Goal: Information Seeking & Learning: Learn about a topic

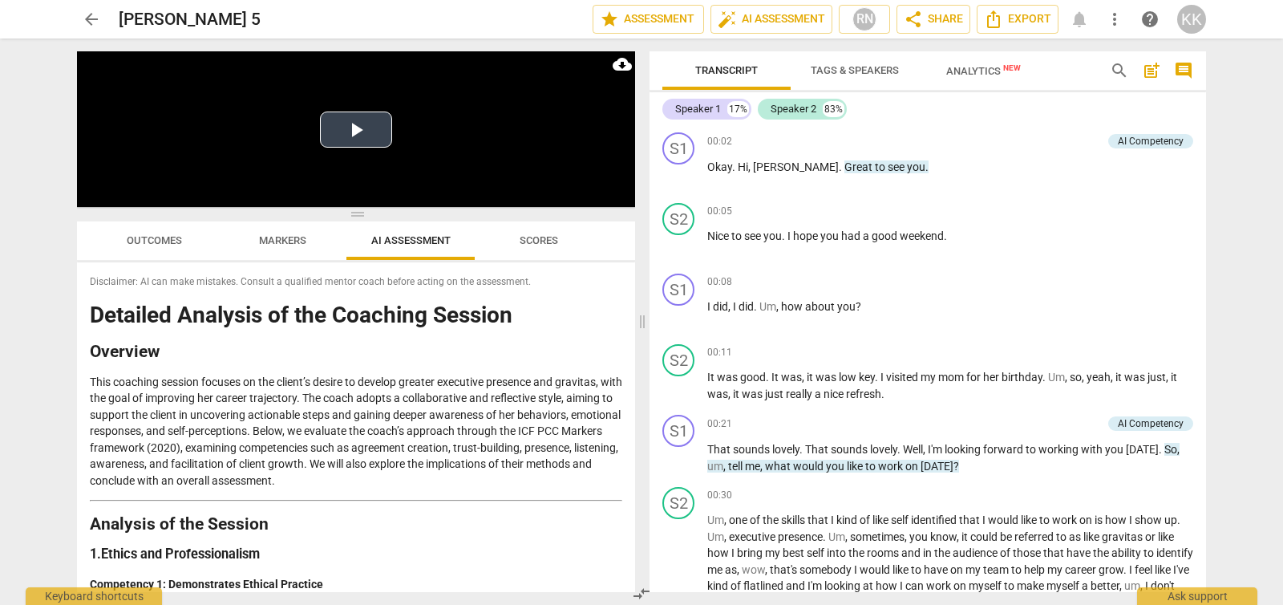
click at [361, 124] on button "Play Video" at bounding box center [356, 129] width 72 height 36
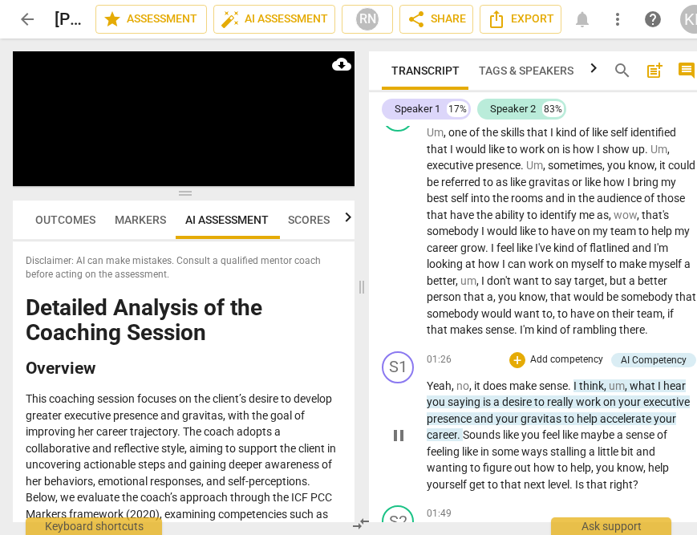
scroll to position [859, 0]
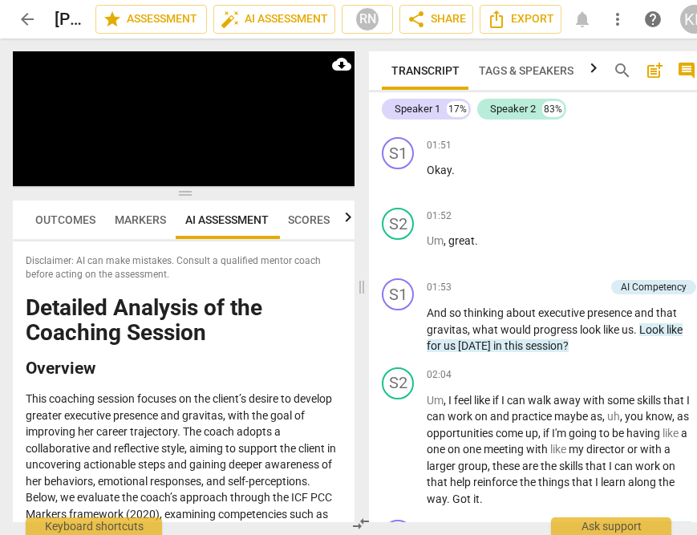
click at [396, 465] on div "play_arrow pause" at bounding box center [406, 450] width 41 height 103
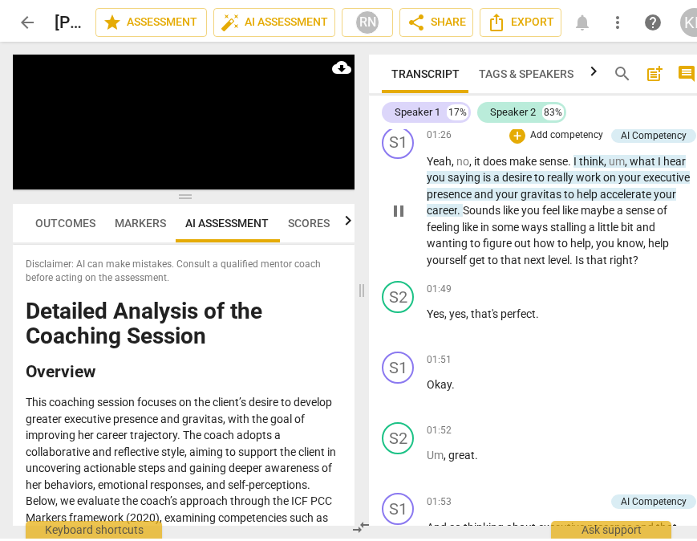
scroll to position [642, 0]
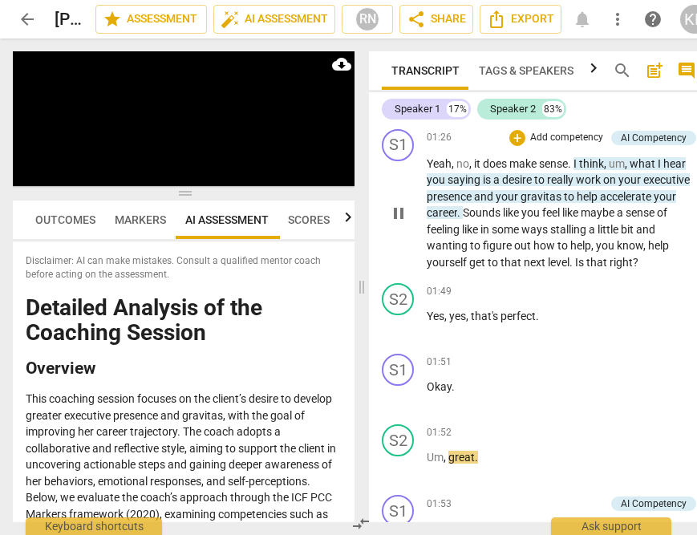
click at [401, 223] on span "pause" at bounding box center [398, 213] width 19 height 19
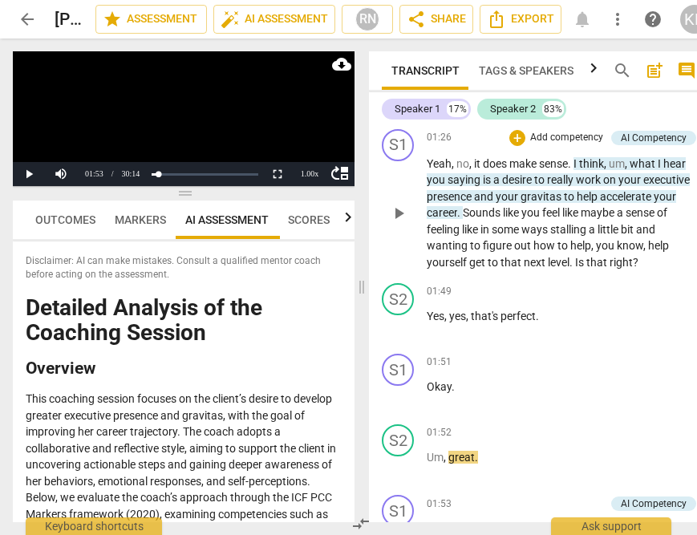
click at [399, 223] on span "play_arrow" at bounding box center [398, 213] width 19 height 19
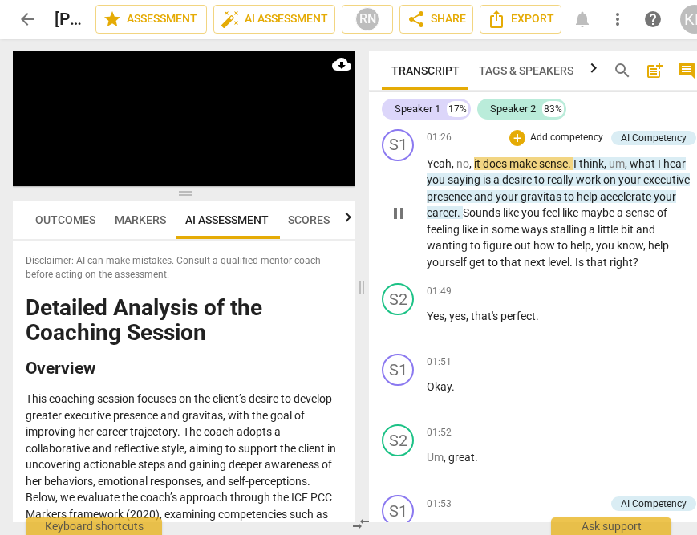
click at [503, 219] on span "Sounds" at bounding box center [483, 212] width 40 height 13
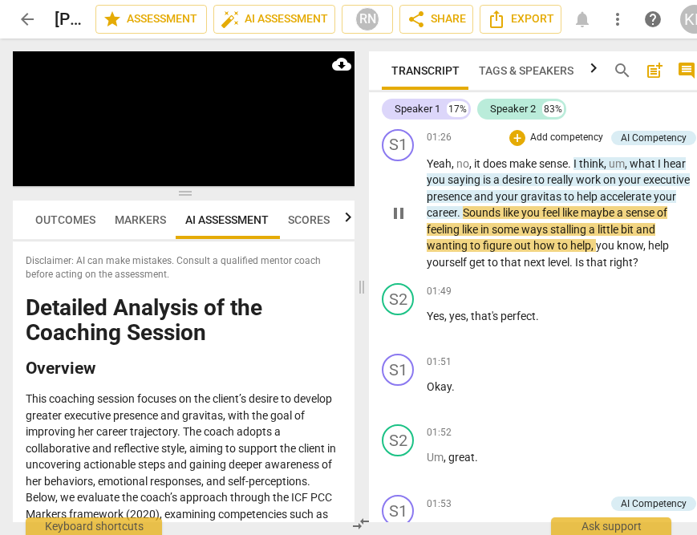
click at [457, 219] on span "career" at bounding box center [442, 212] width 30 height 13
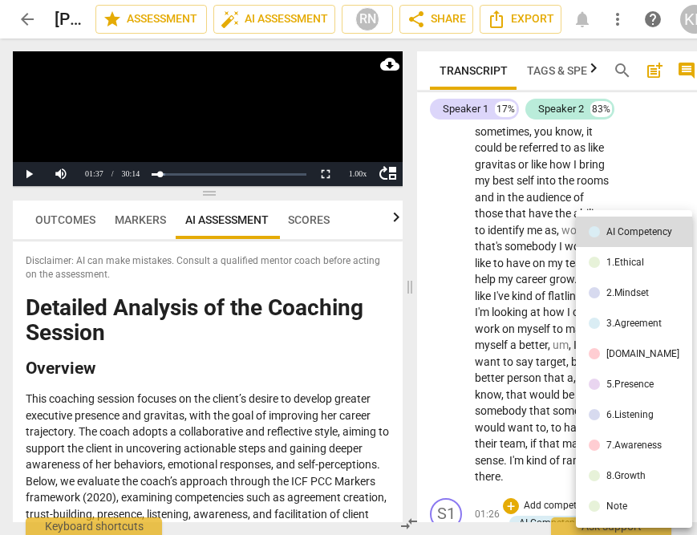
scroll to position [780, 0]
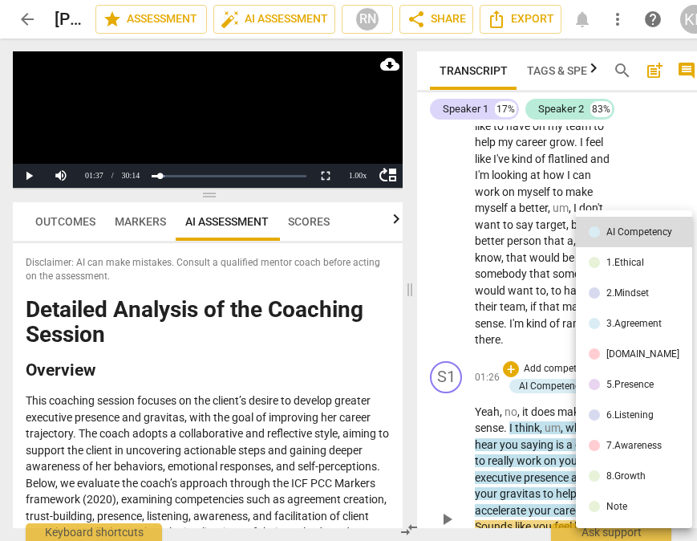
click at [526, 227] on div at bounding box center [348, 270] width 697 height 541
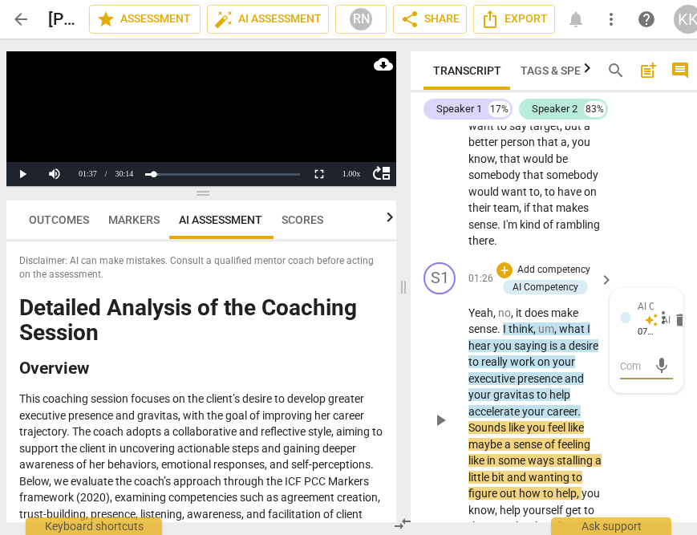
scroll to position [875, 0]
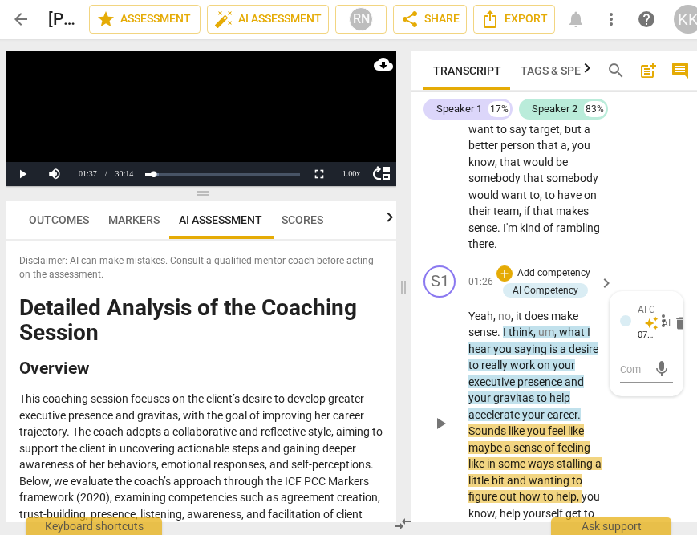
click at [530, 416] on span "your" at bounding box center [534, 414] width 25 height 13
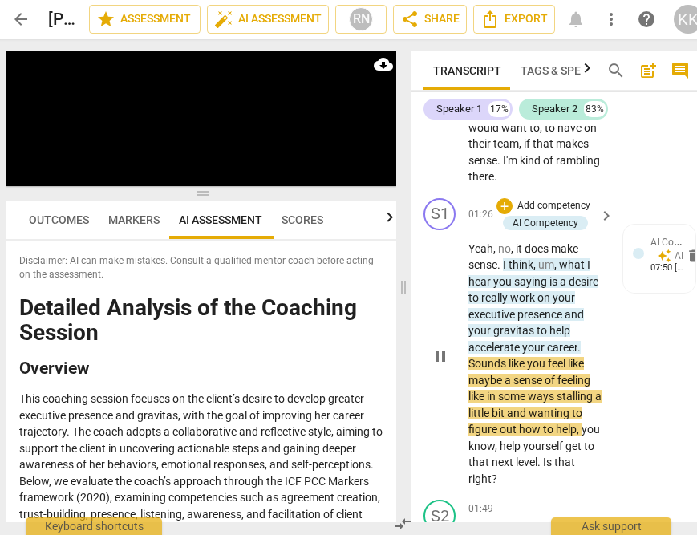
scroll to position [961, 0]
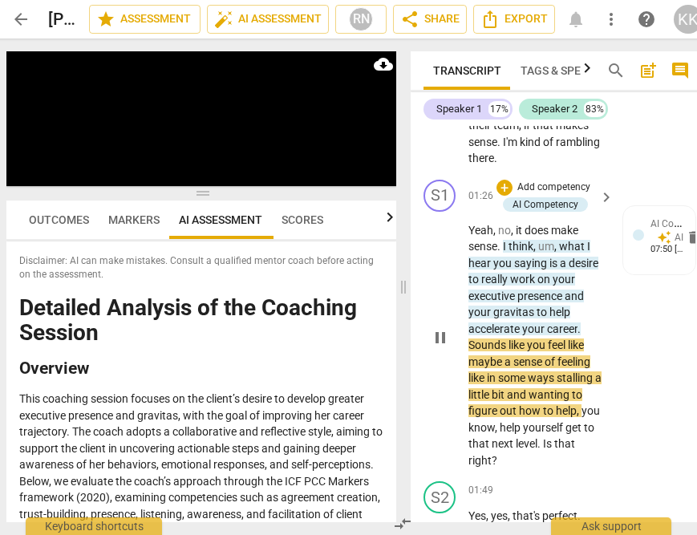
click at [431, 342] on span "pause" at bounding box center [440, 337] width 19 height 19
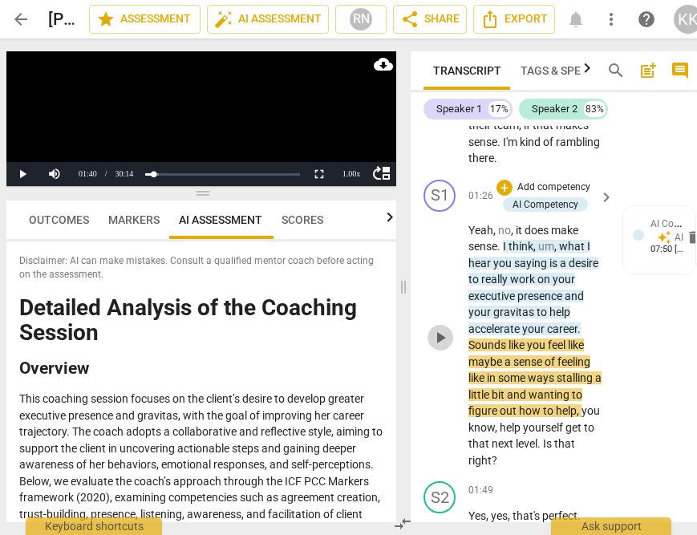
click at [431, 342] on span "play_arrow" at bounding box center [440, 337] width 19 height 19
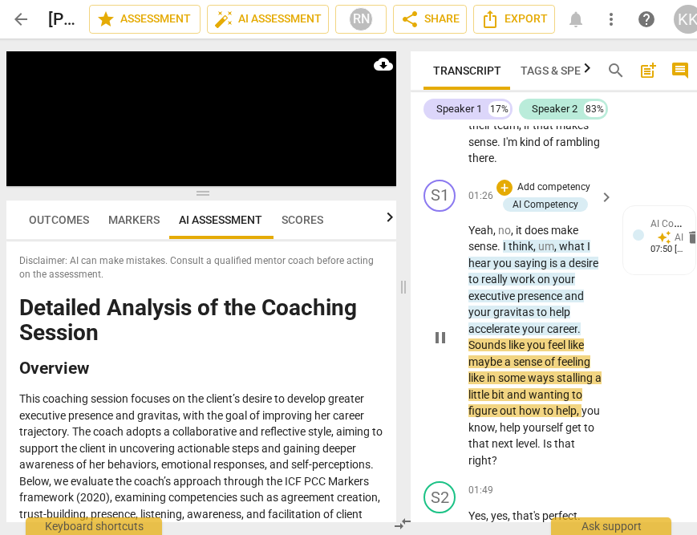
click at [530, 299] on span "presence" at bounding box center [540, 296] width 47 height 13
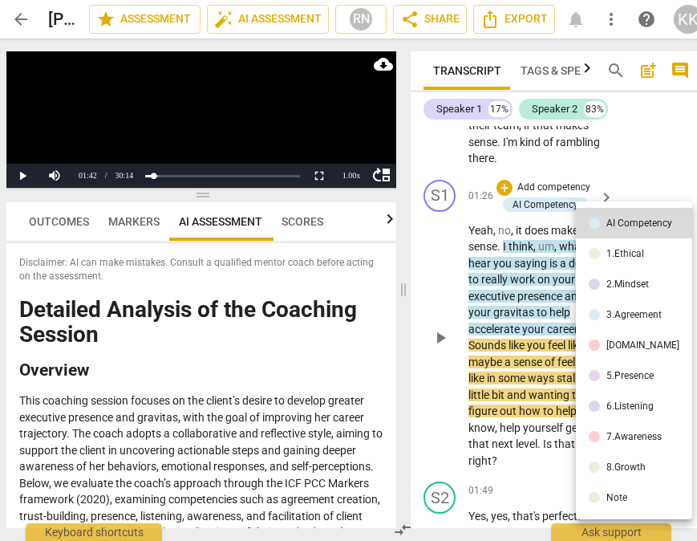
click at [530, 299] on div at bounding box center [348, 270] width 697 height 541
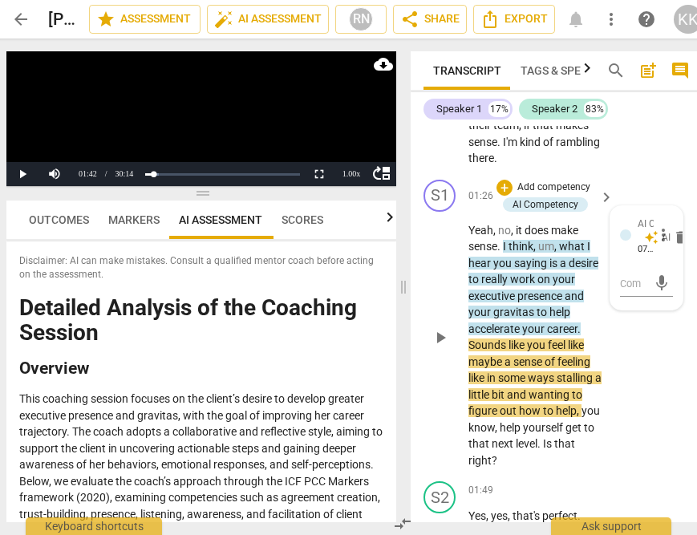
click at [638, 334] on div "S1 play_arrow pause 01:26 + Add competency AI Competency keyboard_arrow_right Y…" at bounding box center [557, 324] width 292 height 302
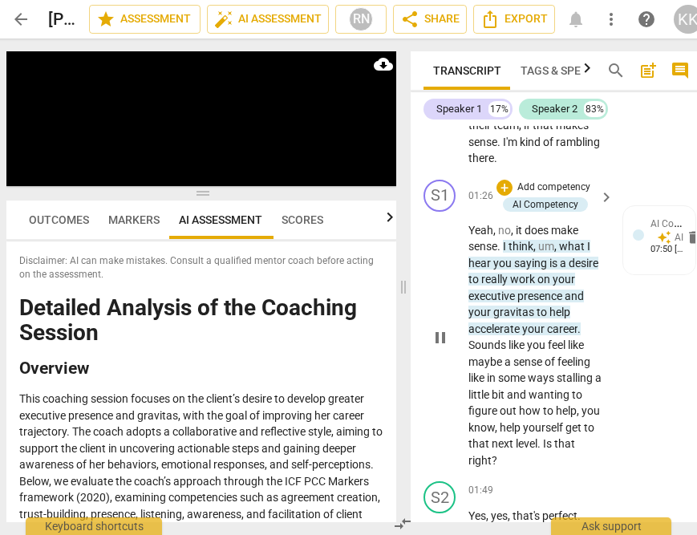
click at [442, 338] on span "pause" at bounding box center [440, 337] width 19 height 19
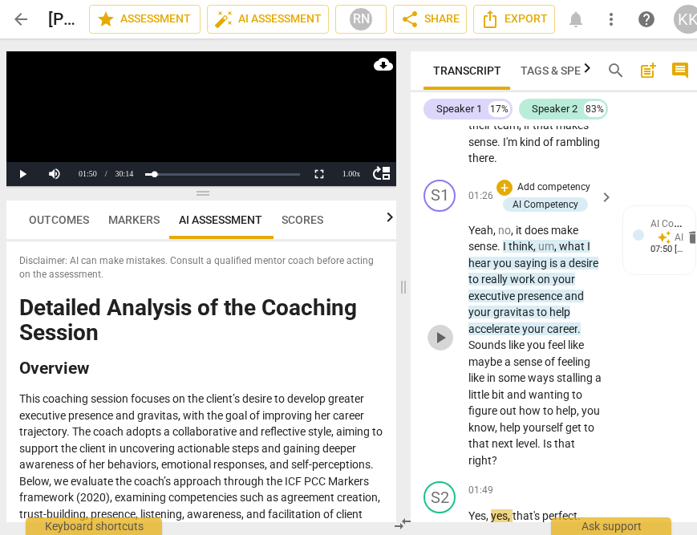
click at [444, 331] on span "play_arrow" at bounding box center [440, 337] width 19 height 19
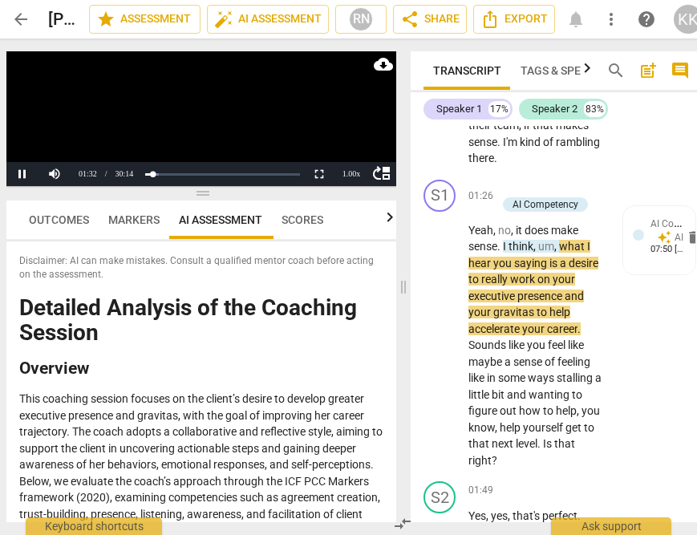
click at [502, 250] on span "." at bounding box center [500, 246] width 6 height 13
click at [494, 241] on span "sense" at bounding box center [482, 246] width 29 height 13
click at [474, 233] on span "Yeah" at bounding box center [480, 230] width 25 height 13
drag, startPoint x: 17, startPoint y: 170, endPoint x: 32, endPoint y: 172, distance: 15.3
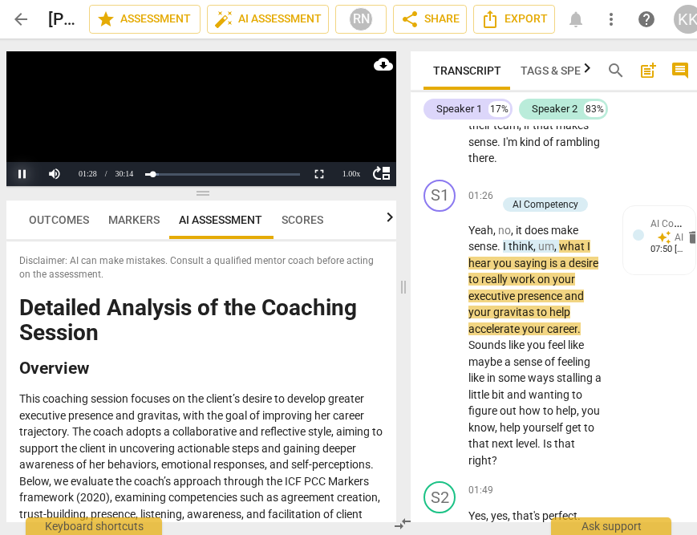
click at [17, 170] on button "Pause" at bounding box center [22, 174] width 32 height 24
click at [446, 336] on span "play_arrow" at bounding box center [440, 337] width 19 height 19
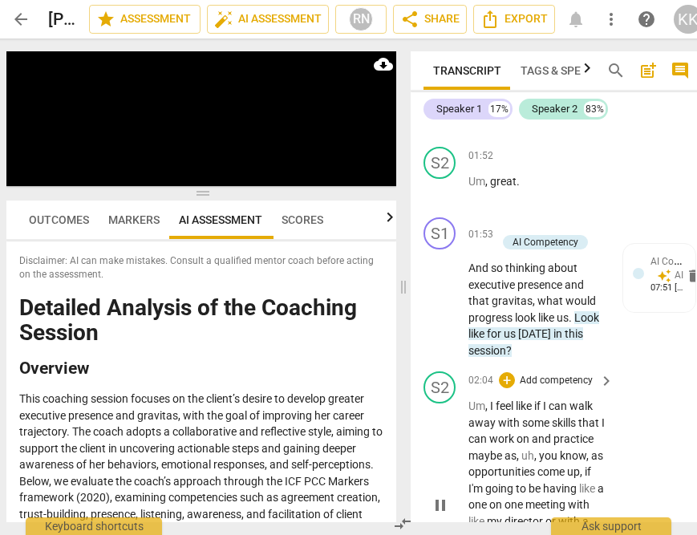
scroll to position [1455, 0]
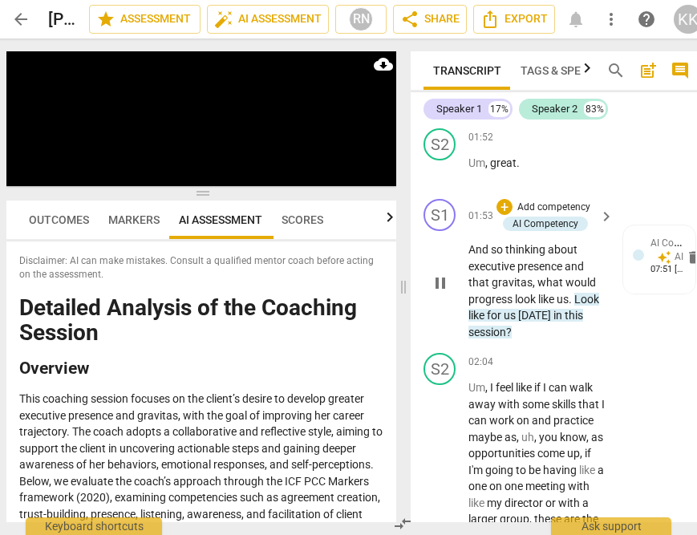
click at [449, 285] on span "pause" at bounding box center [440, 282] width 19 height 19
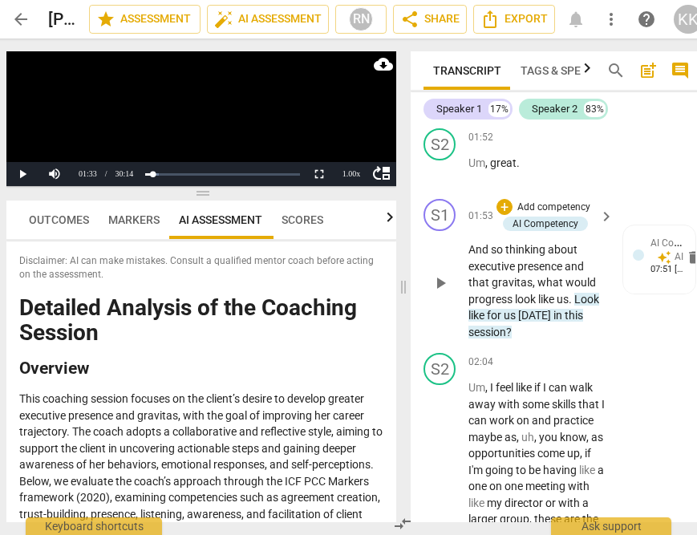
click at [449, 285] on span "play_arrow" at bounding box center [440, 282] width 19 height 19
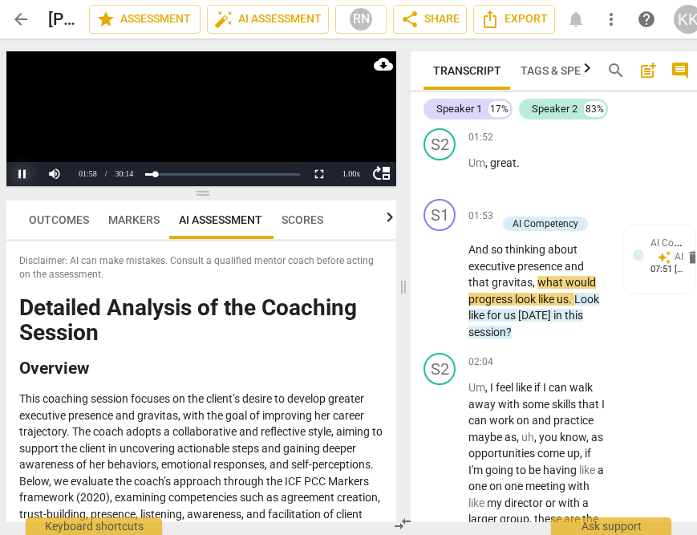
click at [22, 169] on button "Pause" at bounding box center [22, 174] width 32 height 24
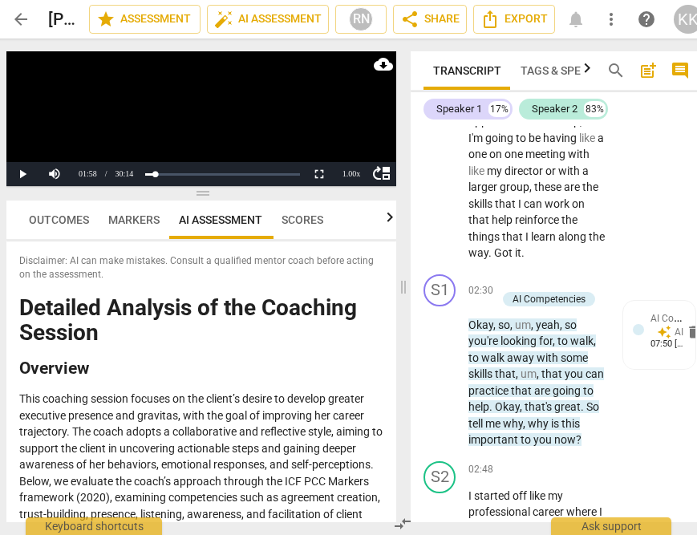
scroll to position [1788, 0]
click at [440, 378] on span "play_arrow" at bounding box center [440, 373] width 19 height 19
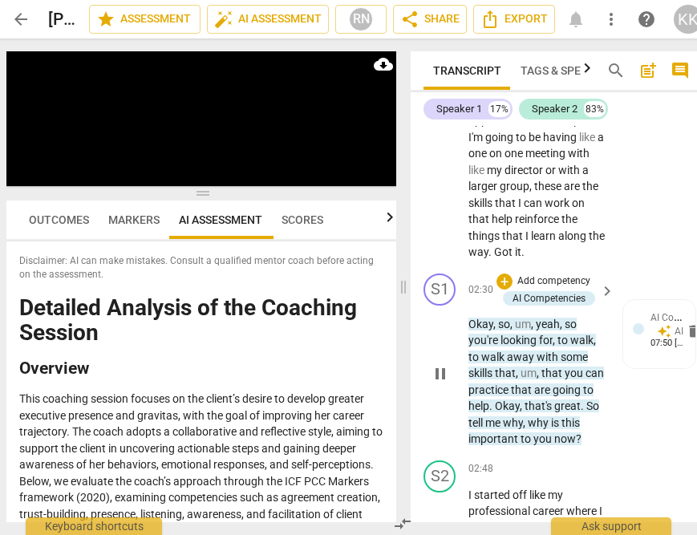
click at [466, 419] on div "play_arrow pause" at bounding box center [447, 374] width 41 height 137
click at [485, 425] on span "tell" at bounding box center [476, 422] width 17 height 13
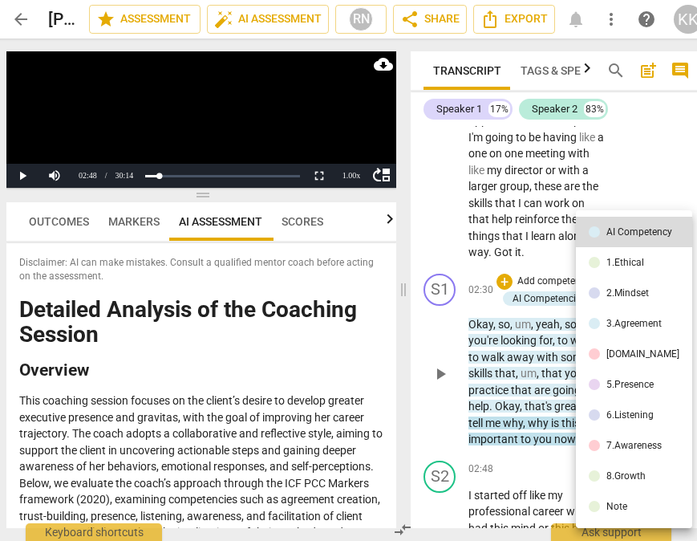
click at [488, 364] on div at bounding box center [348, 270] width 697 height 541
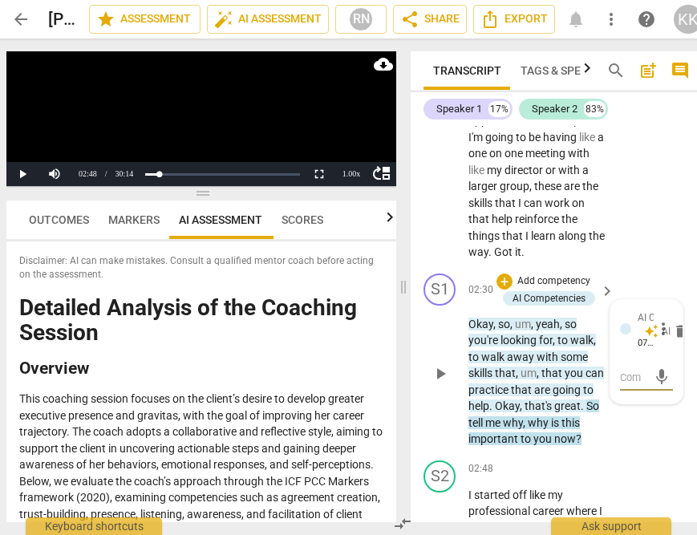
click at [434, 371] on span "play_arrow" at bounding box center [440, 373] width 19 height 19
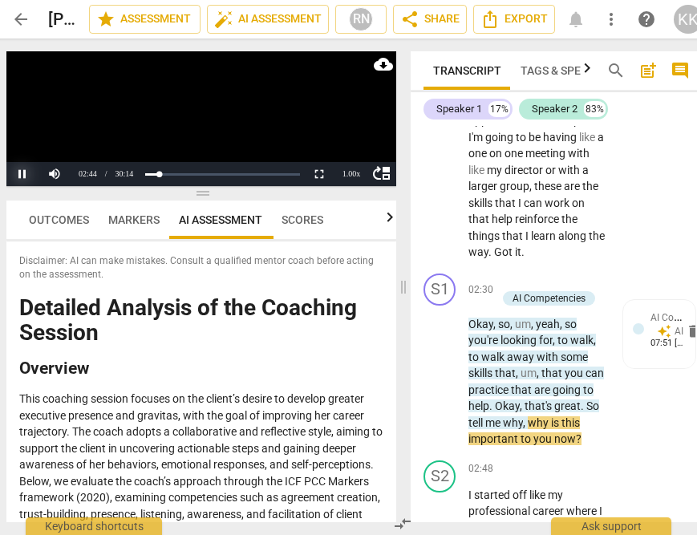
click at [18, 175] on button "Pause" at bounding box center [22, 174] width 32 height 24
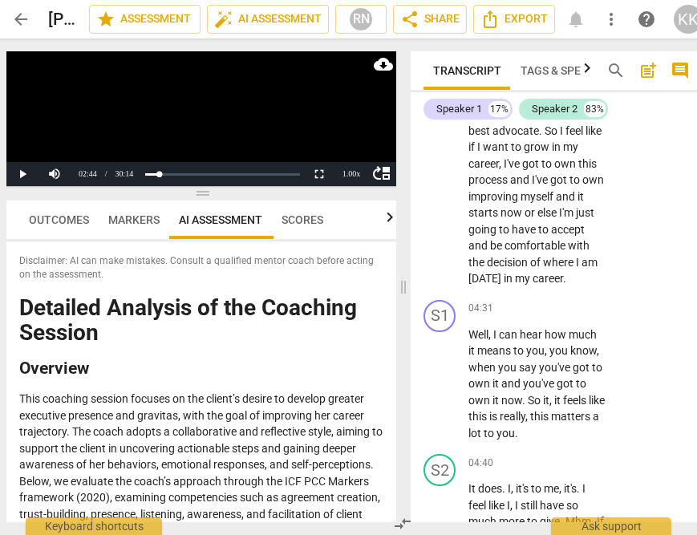
scroll to position [2961, 0]
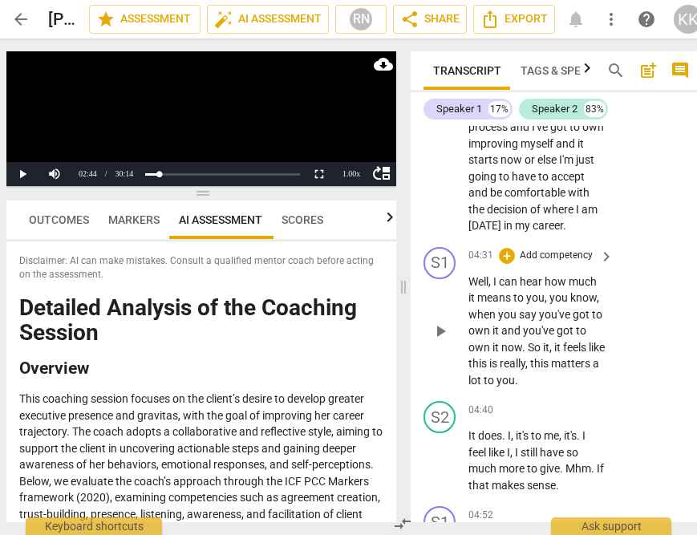
click at [440, 341] on span "play_arrow" at bounding box center [440, 331] width 19 height 19
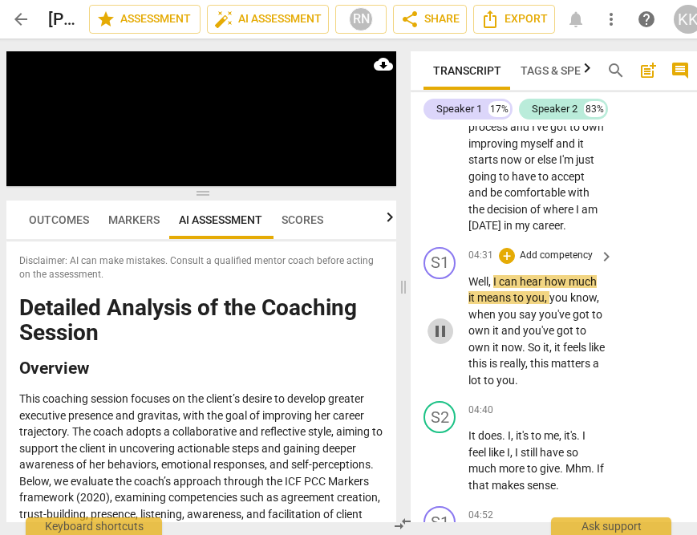
click at [440, 341] on span "pause" at bounding box center [440, 331] width 19 height 19
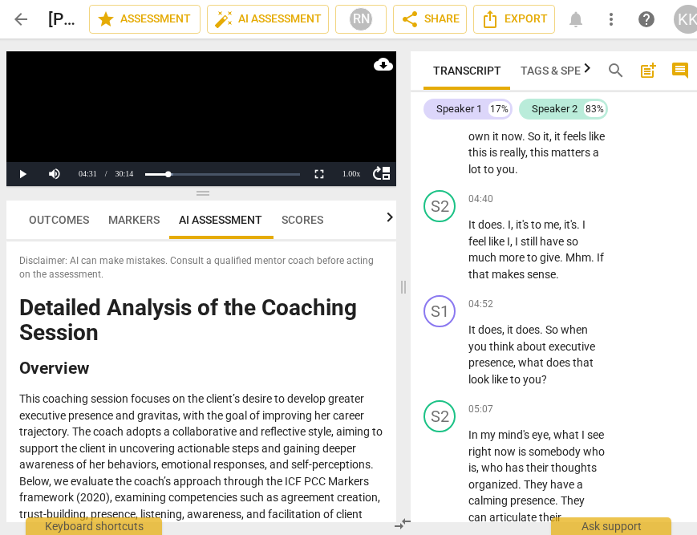
scroll to position [3173, 0]
click at [444, 364] on span "play_arrow" at bounding box center [440, 354] width 19 height 19
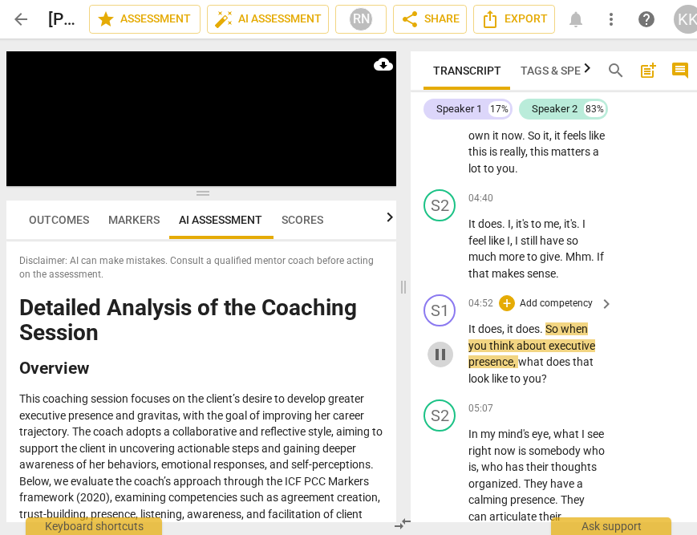
click at [444, 364] on span "pause" at bounding box center [440, 354] width 19 height 19
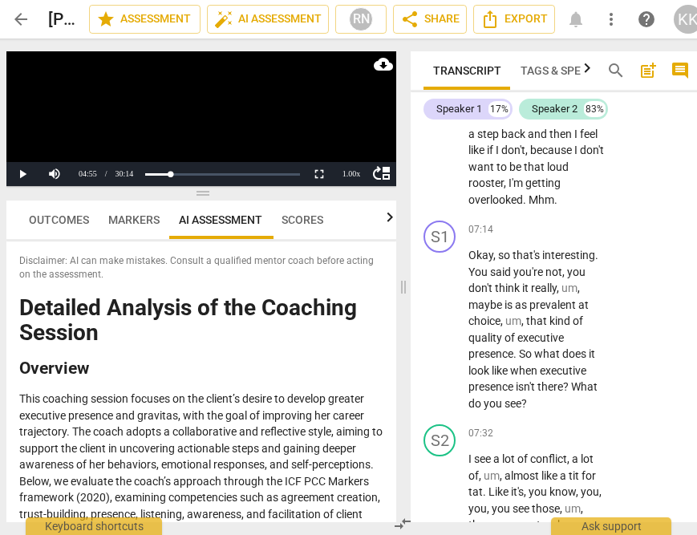
scroll to position [4543, 0]
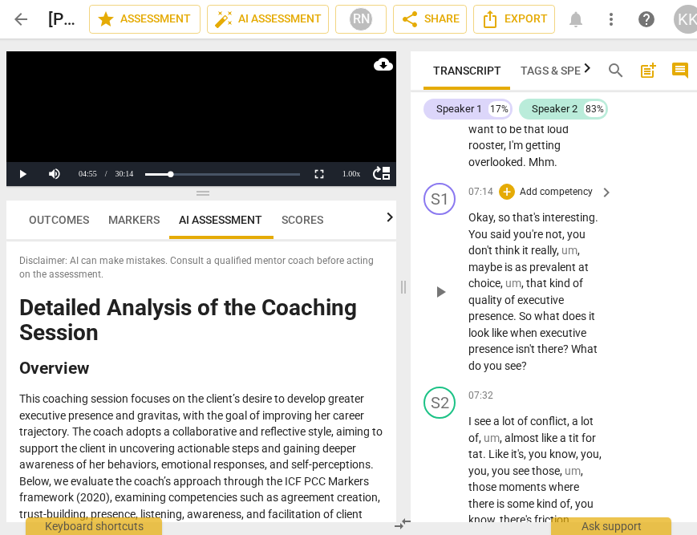
click at [444, 302] on span "play_arrow" at bounding box center [440, 291] width 19 height 19
click at [18, 176] on button "Pause" at bounding box center [22, 174] width 32 height 24
click at [435, 302] on span "play_arrow" at bounding box center [440, 291] width 19 height 19
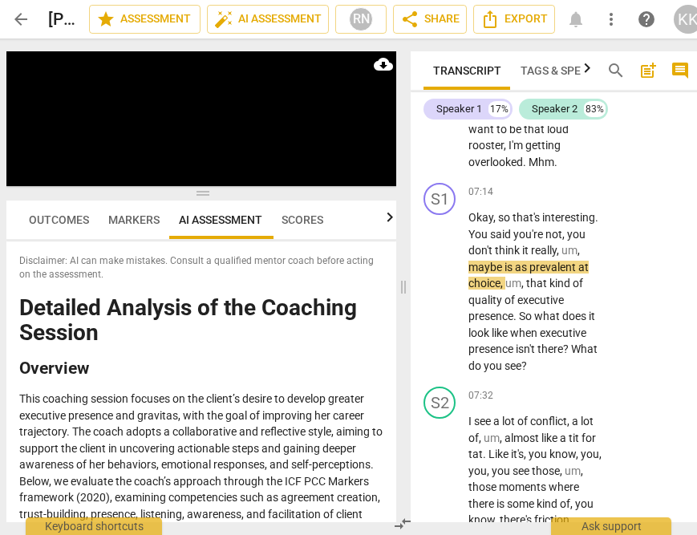
click at [568, 171] on p "And I think that's really important . I don't know if I always walk into rooms …" at bounding box center [536, 64] width 137 height 214
click at [536, 168] on span "Mhm" at bounding box center [542, 162] width 26 height 13
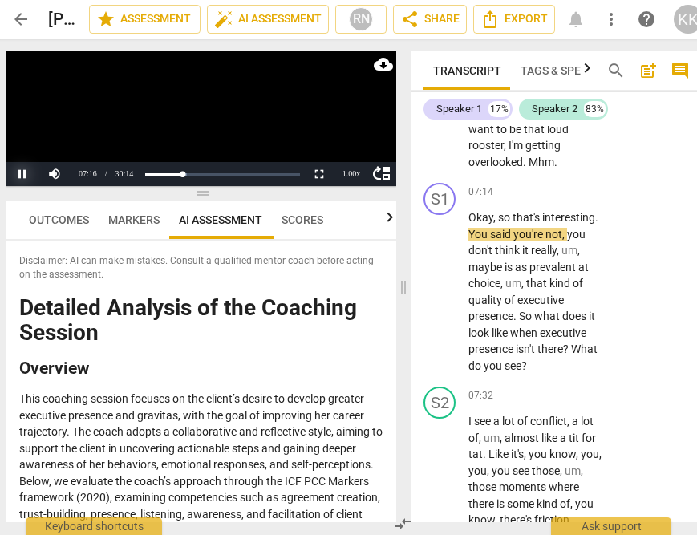
click at [21, 170] on button "Pause" at bounding box center [22, 174] width 32 height 24
click at [444, 302] on span "play_arrow" at bounding box center [440, 291] width 19 height 19
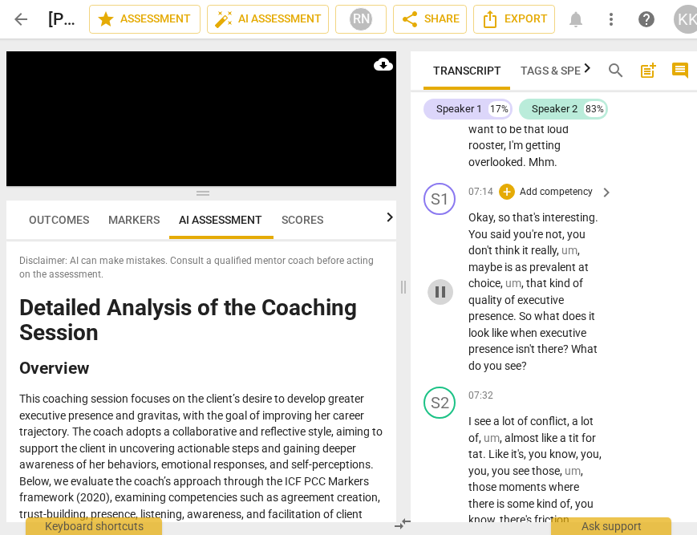
click at [441, 302] on span "pause" at bounding box center [440, 291] width 19 height 19
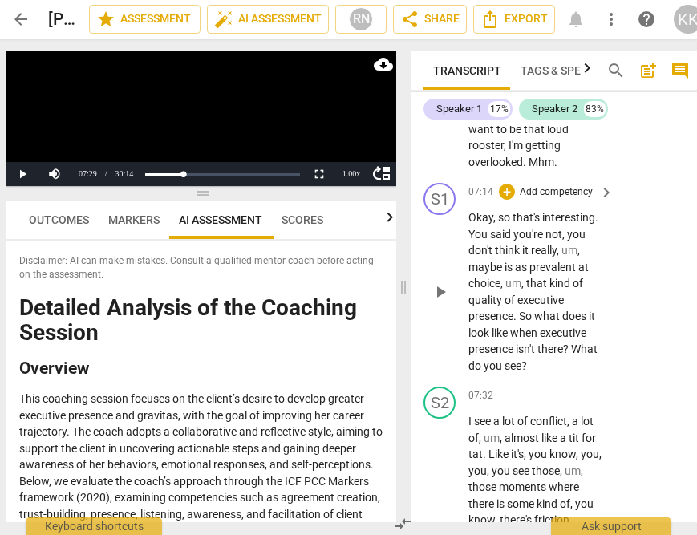
click at [441, 302] on span "play_arrow" at bounding box center [440, 291] width 19 height 19
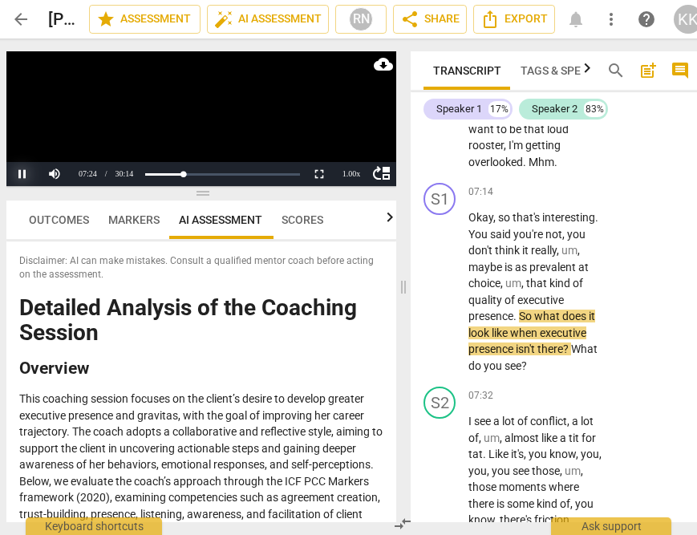
click at [16, 170] on button "Pause" at bounding box center [22, 174] width 32 height 24
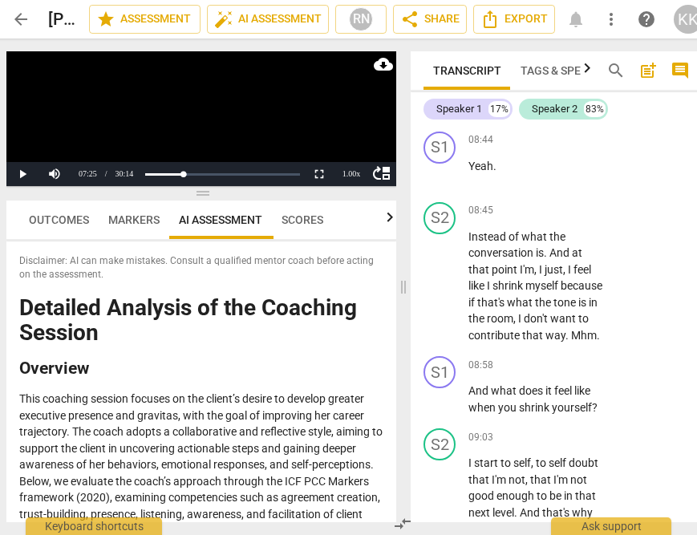
scroll to position [5554, 0]
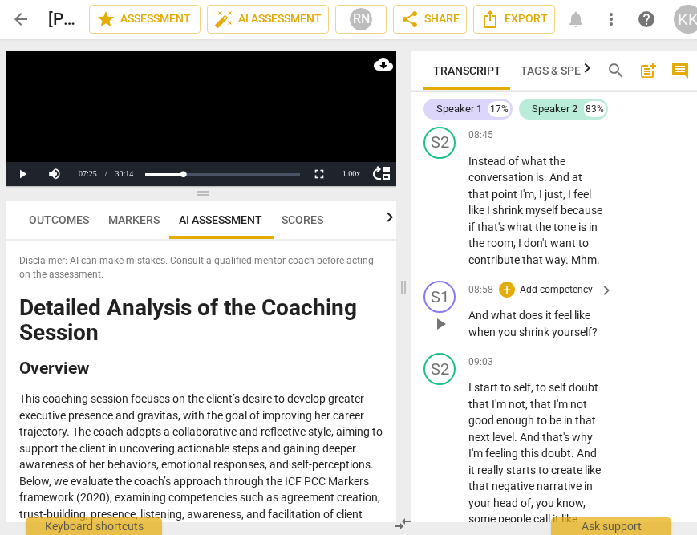
click at [446, 334] on span "play_arrow" at bounding box center [440, 323] width 19 height 19
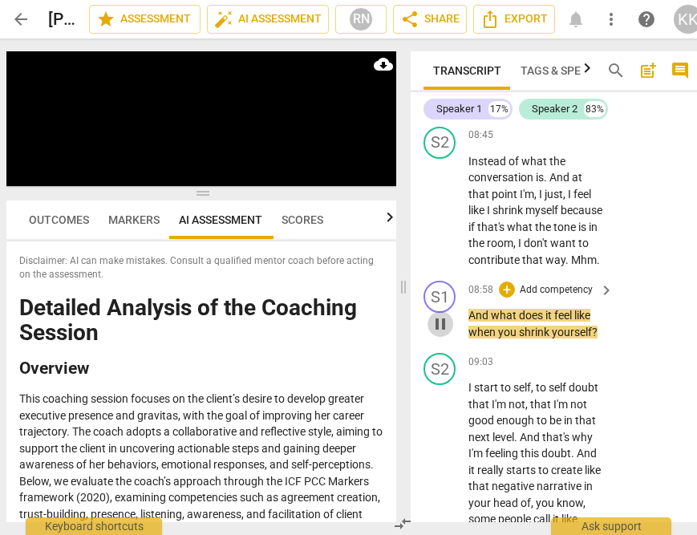
click at [440, 334] on span "pause" at bounding box center [440, 323] width 19 height 19
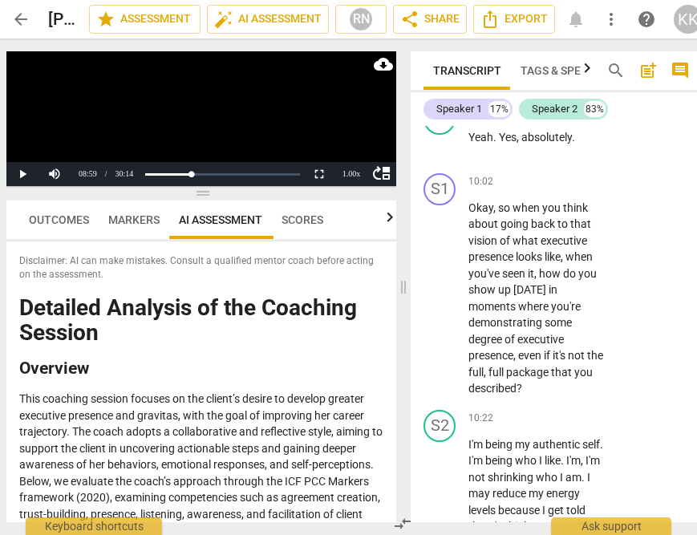
scroll to position [6363, 0]
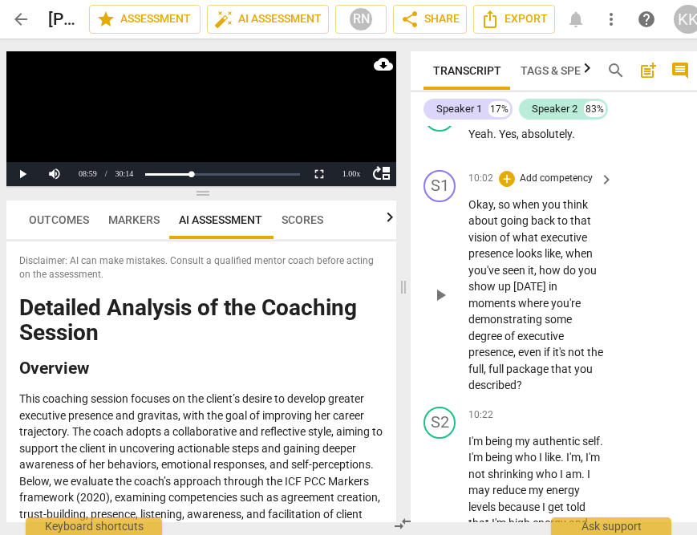
click at [508, 277] on span "seen" at bounding box center [515, 270] width 26 height 13
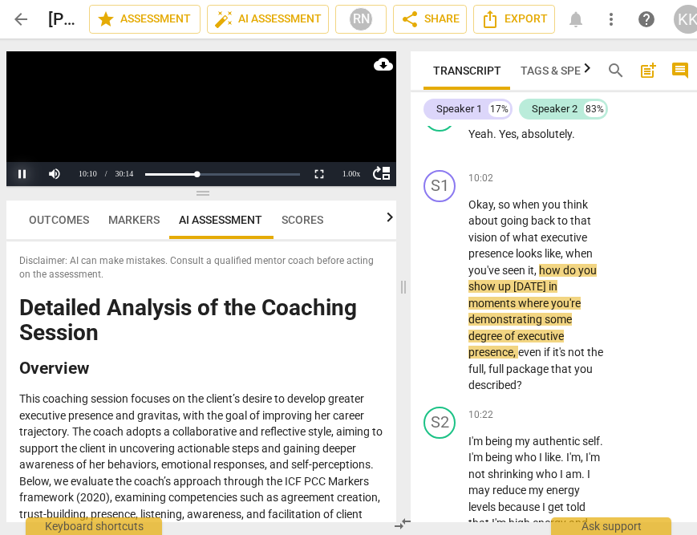
click at [16, 169] on button "Pause" at bounding box center [22, 174] width 32 height 24
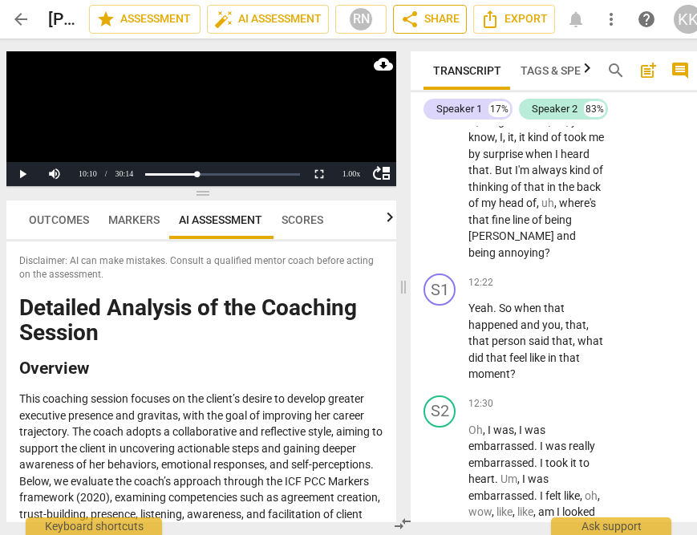
scroll to position [7667, 0]
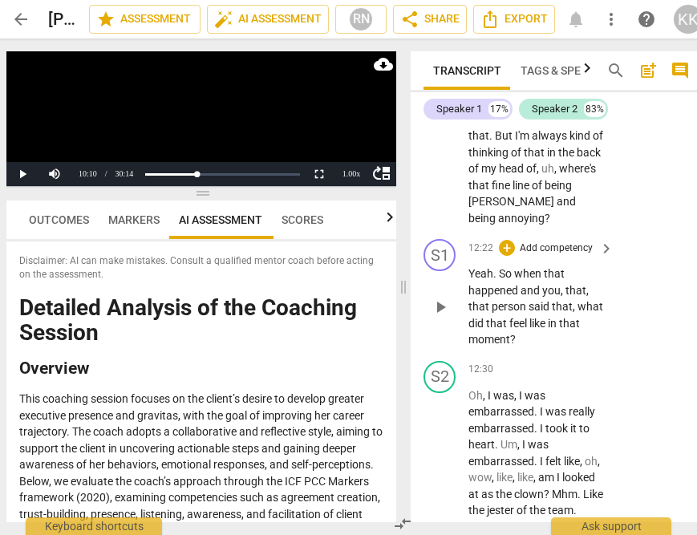
click at [444, 317] on span "play_arrow" at bounding box center [440, 307] width 19 height 19
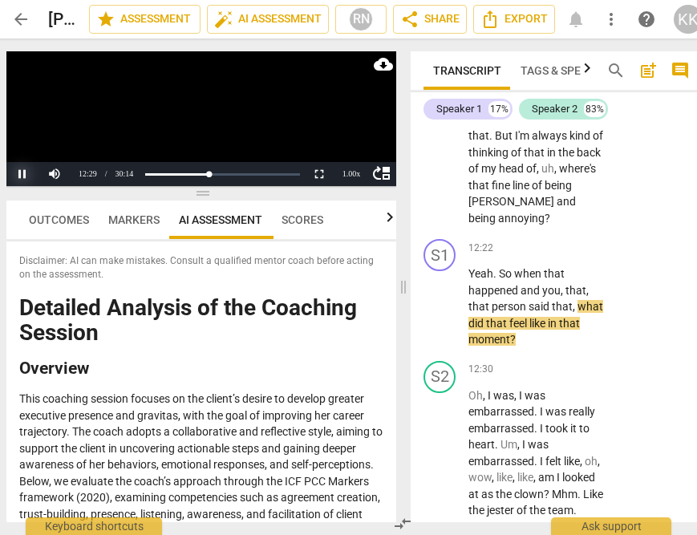
click at [19, 174] on button "Pause" at bounding box center [22, 174] width 32 height 24
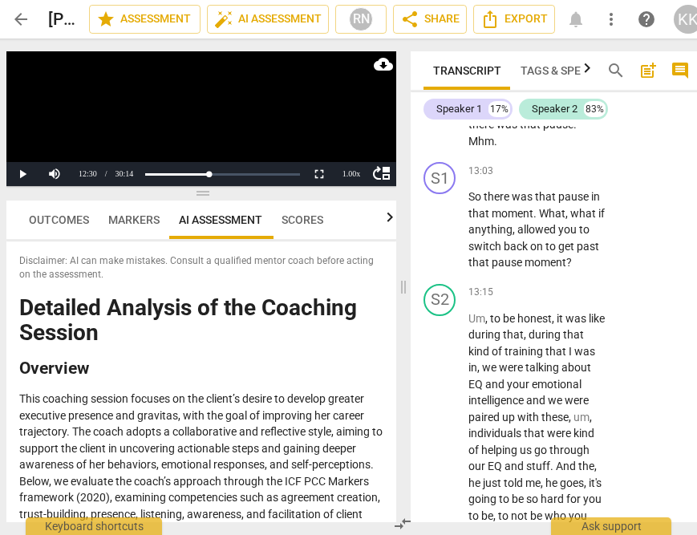
scroll to position [8169, 0]
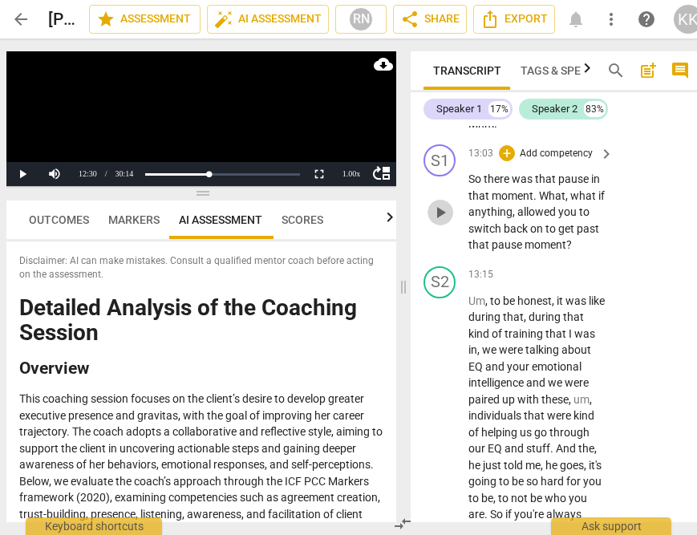
click at [435, 222] on span "play_arrow" at bounding box center [440, 212] width 19 height 19
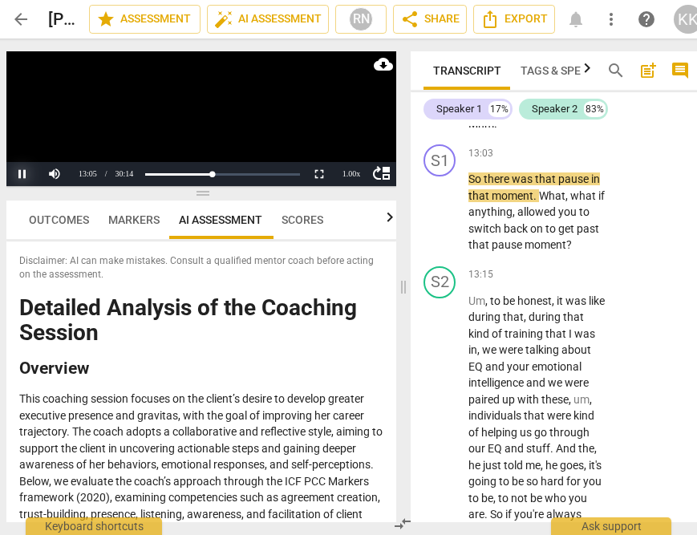
click at [26, 175] on button "Pause" at bounding box center [22, 174] width 32 height 24
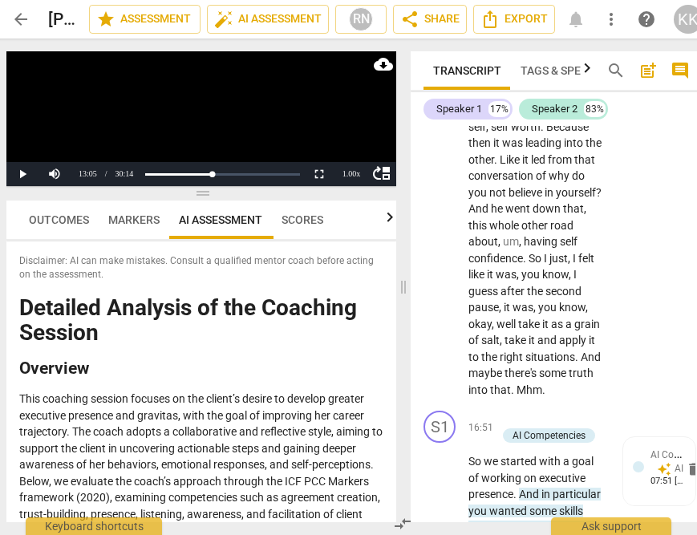
scroll to position [10289, 0]
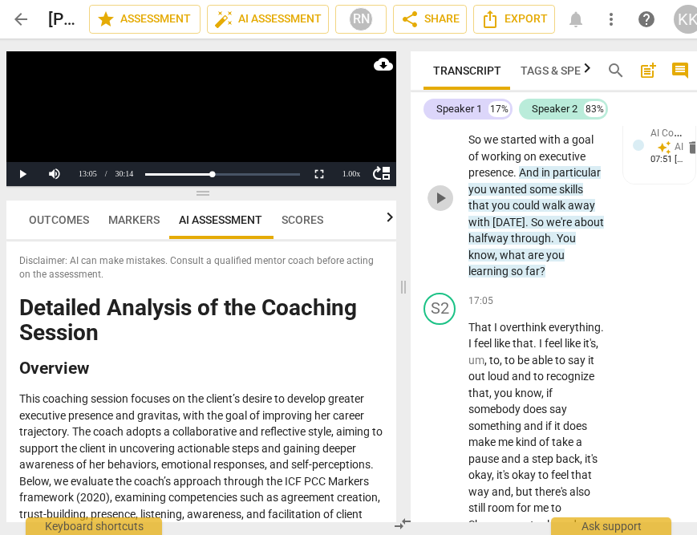
click at [440, 211] on button "play_arrow" at bounding box center [440, 198] width 26 height 26
click at [21, 175] on button "Pause" at bounding box center [22, 174] width 32 height 24
click at [22, 176] on button "Play" at bounding box center [22, 174] width 32 height 24
click at [22, 176] on button "Pause" at bounding box center [22, 174] width 32 height 24
click at [22, 176] on button "Play" at bounding box center [22, 174] width 32 height 24
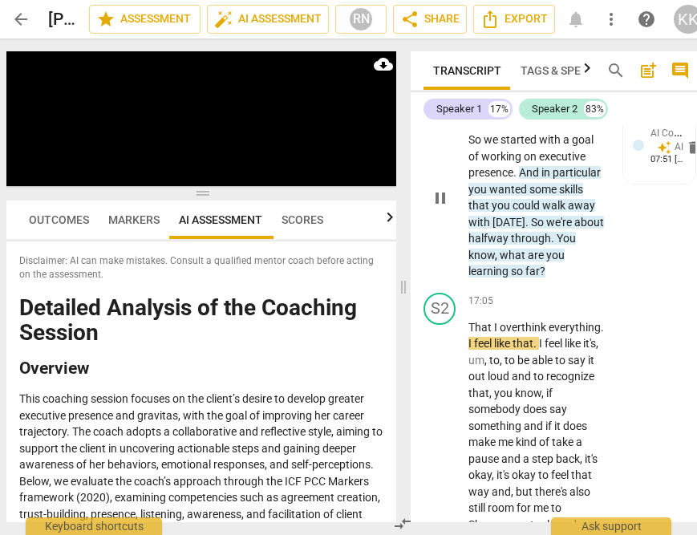
click at [559, 245] on span "You" at bounding box center [566, 238] width 19 height 13
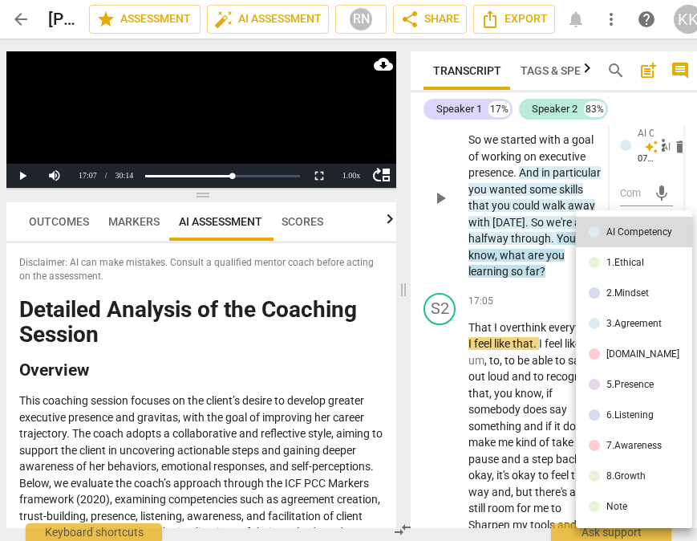
click at [559, 365] on div at bounding box center [348, 270] width 697 height 541
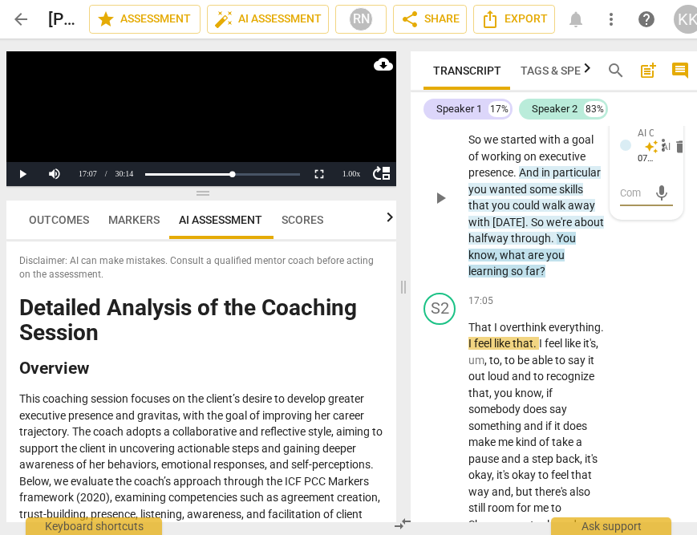
click at [563, 245] on span "You" at bounding box center [566, 238] width 19 height 13
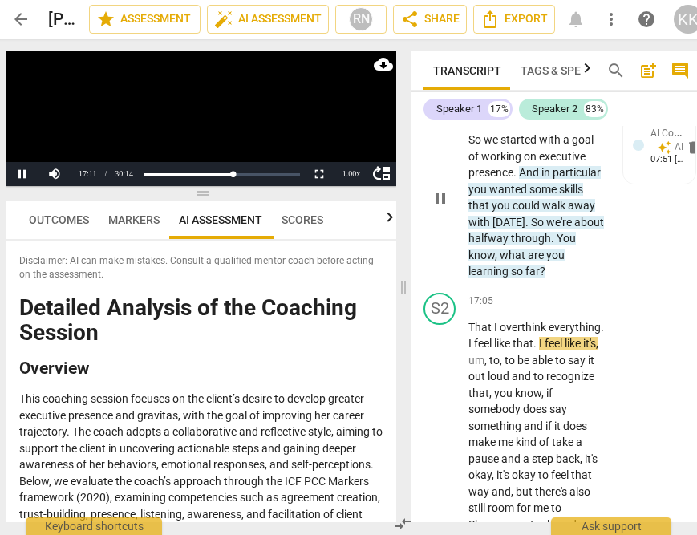
click at [553, 245] on span "." at bounding box center [554, 238] width 6 height 13
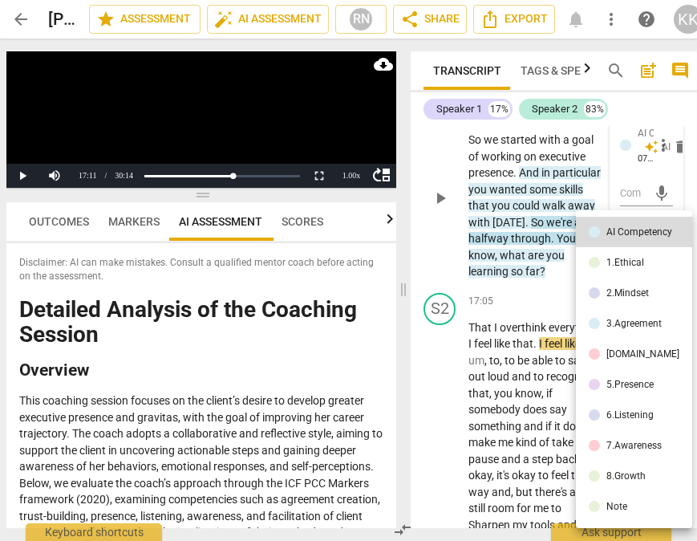
click at [553, 367] on div at bounding box center [348, 270] width 697 height 541
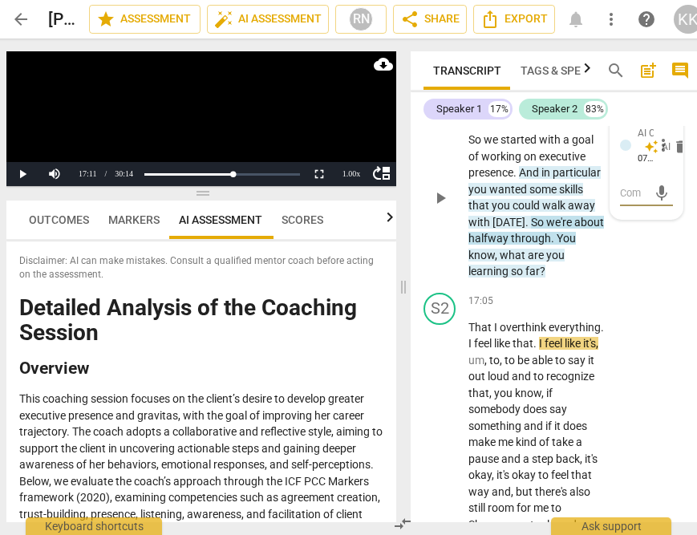
click at [449, 208] on span "play_arrow" at bounding box center [440, 197] width 19 height 19
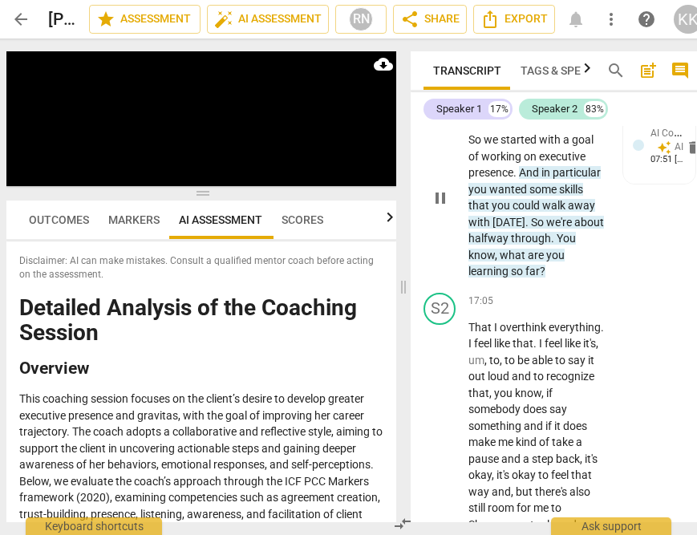
click at [560, 245] on span "You" at bounding box center [566, 238] width 19 height 13
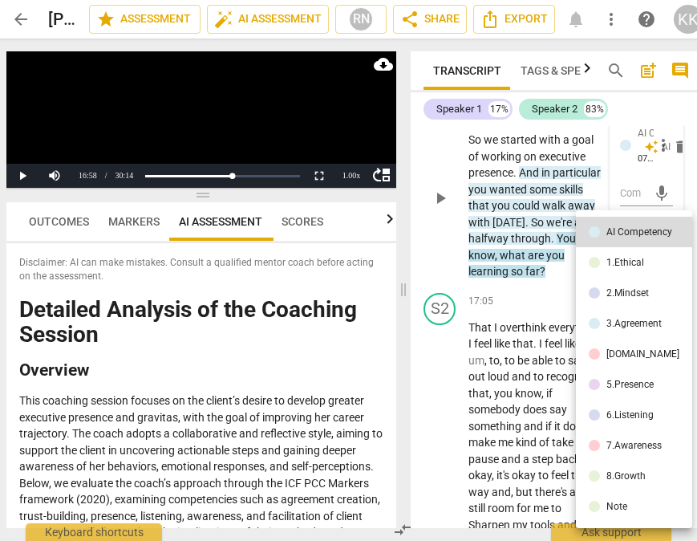
click at [492, 318] on div at bounding box center [348, 270] width 697 height 541
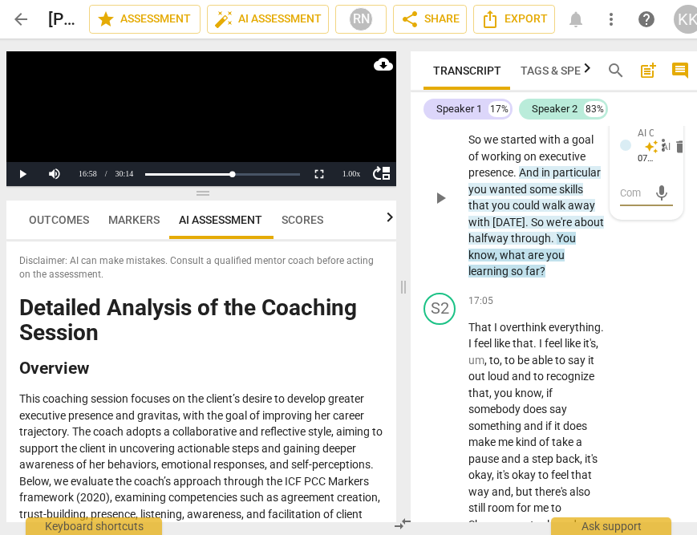
click at [439, 208] on span "play_arrow" at bounding box center [440, 197] width 19 height 19
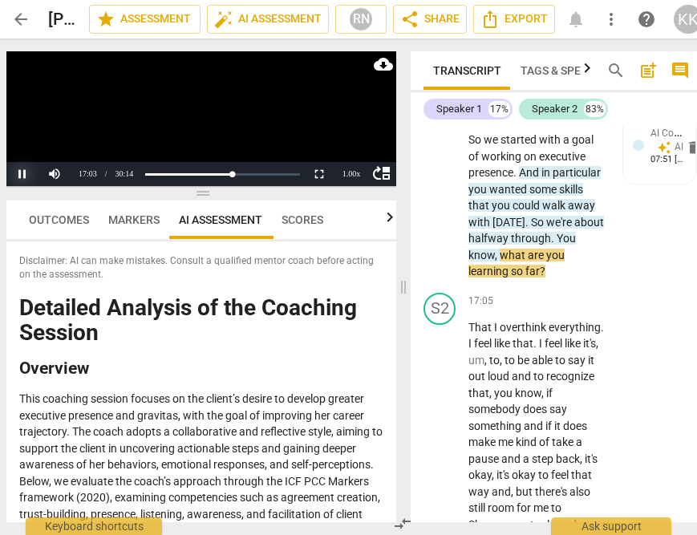
click at [26, 172] on button "Pause" at bounding box center [22, 174] width 32 height 24
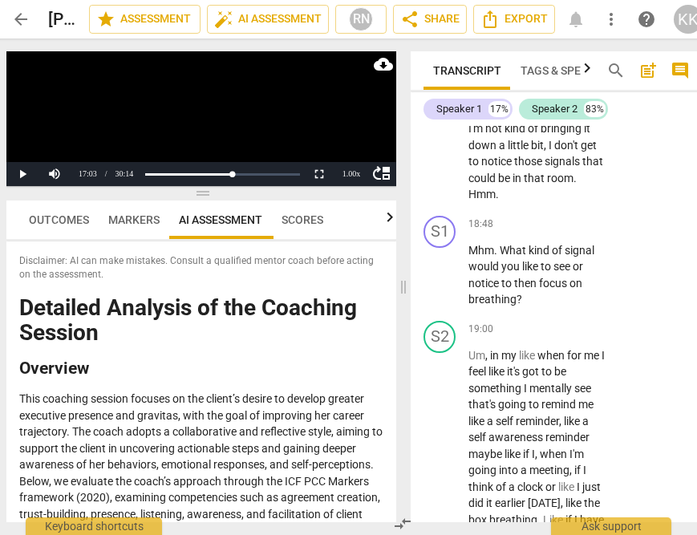
scroll to position [11249, 0]
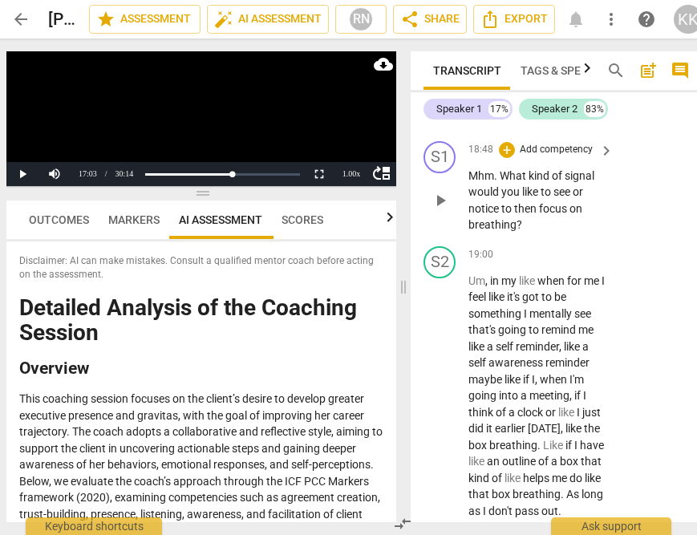
click at [437, 210] on span "play_arrow" at bounding box center [440, 200] width 19 height 19
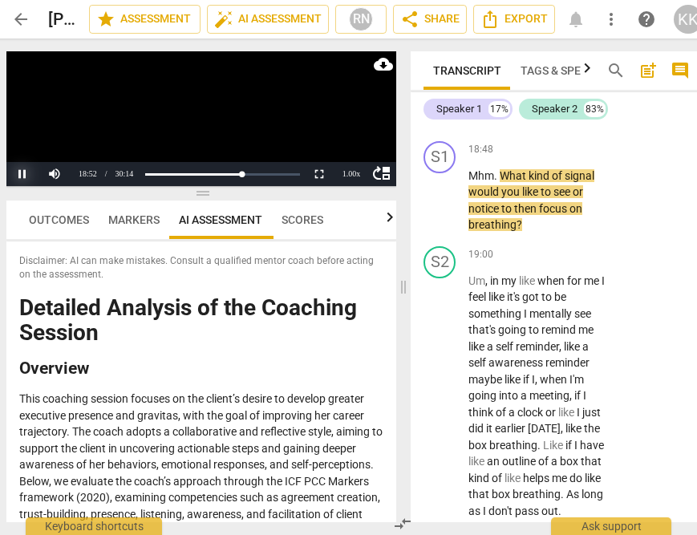
click at [22, 168] on button "Pause" at bounding box center [22, 174] width 32 height 24
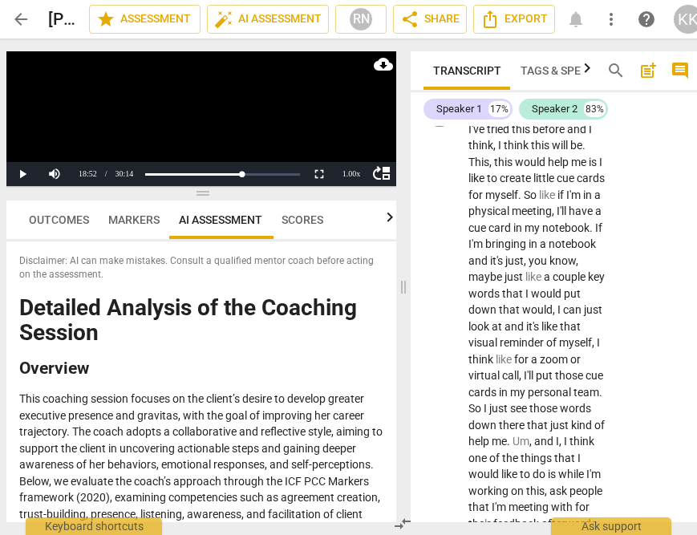
scroll to position [13840, 0]
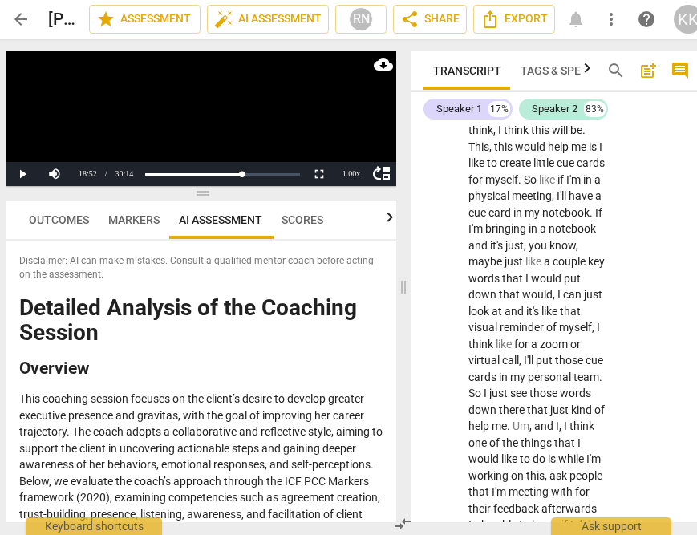
click at [441, 43] on span "play_arrow" at bounding box center [440, 33] width 19 height 19
click at [6, 178] on button "Pause" at bounding box center [22, 174] width 32 height 24
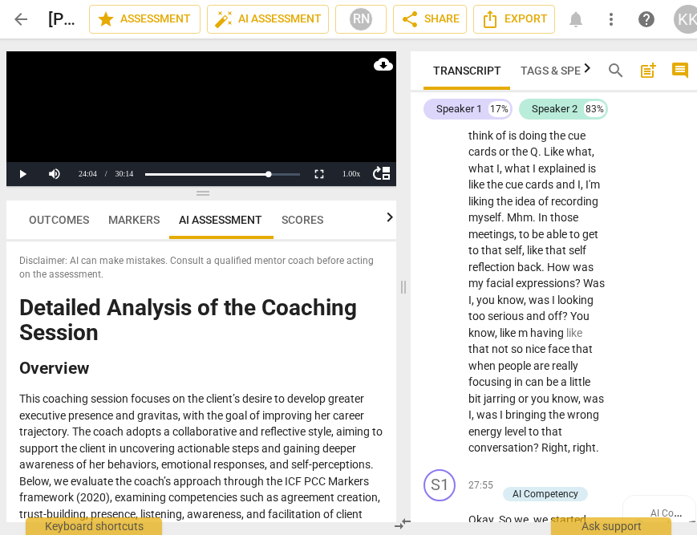
scroll to position [15500, 0]
click at [441, 39] on span "play_arrow" at bounding box center [440, 29] width 19 height 19
click at [20, 171] on button "Pause" at bounding box center [22, 174] width 32 height 24
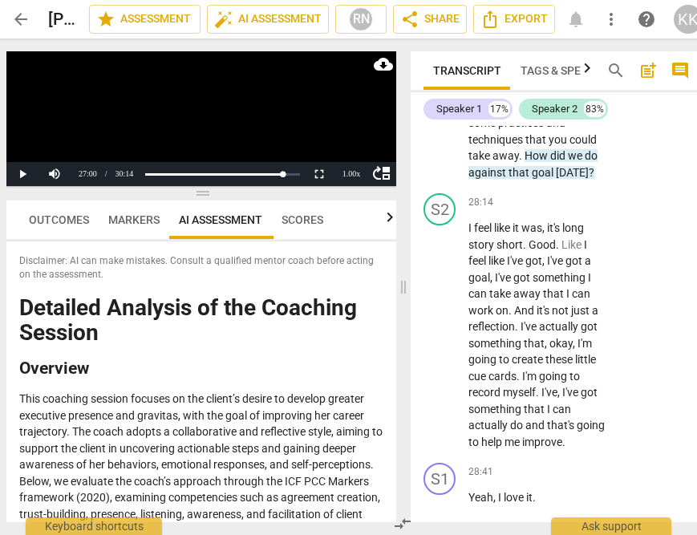
scroll to position [15981, 0]
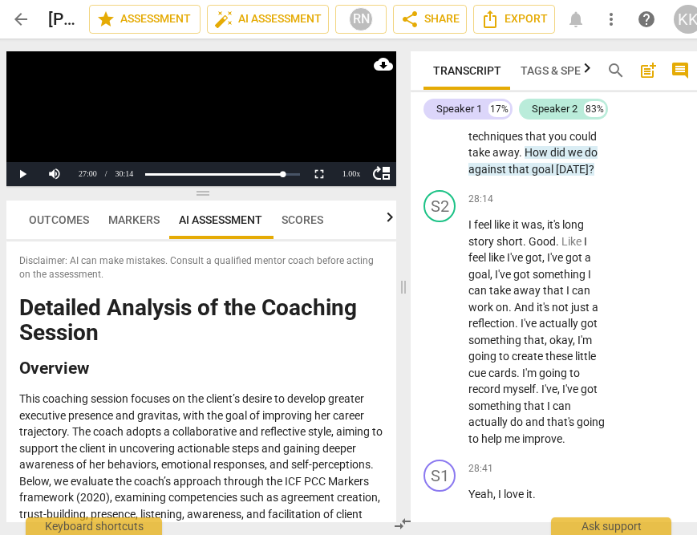
click at [439, 105] on span "play_arrow" at bounding box center [440, 95] width 19 height 19
click at [12, 171] on button "Pause" at bounding box center [22, 174] width 32 height 24
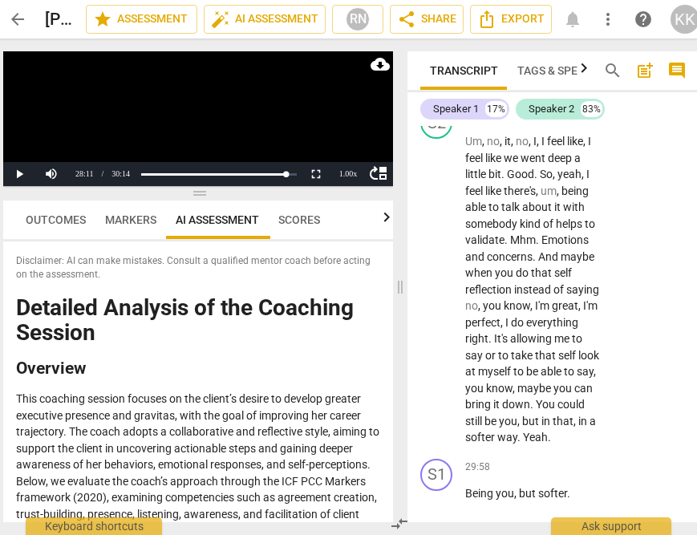
scroll to position [16697, 0]
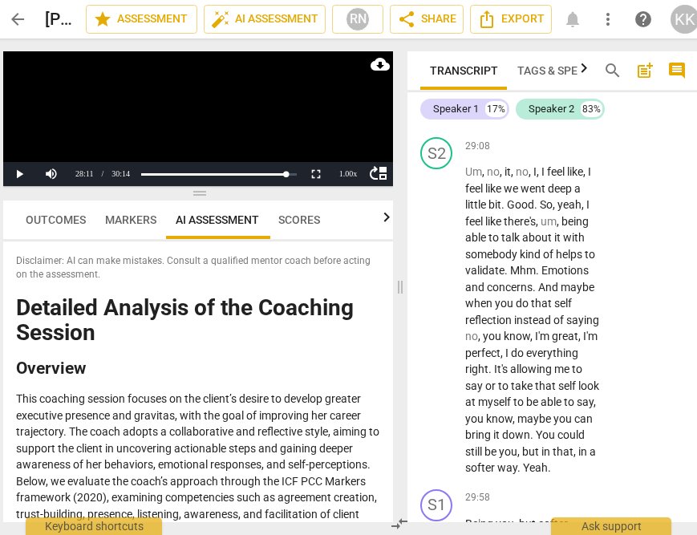
click at [555, 57] on span "here" at bounding box center [554, 50] width 22 height 13
click at [555, 0] on body "arrow_back [PERSON_NAME] 5 edit star Assessment auto_fix_high AI Assessment RN …" at bounding box center [338, 0] width 697 height 0
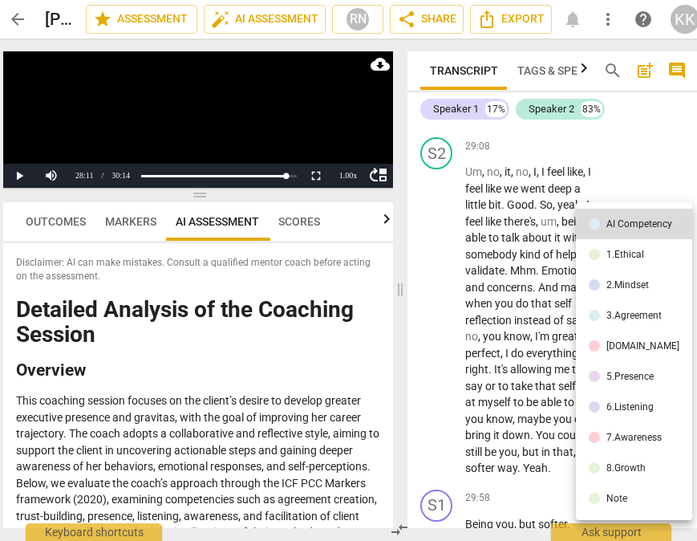
click at [547, 343] on div at bounding box center [348, 270] width 697 height 541
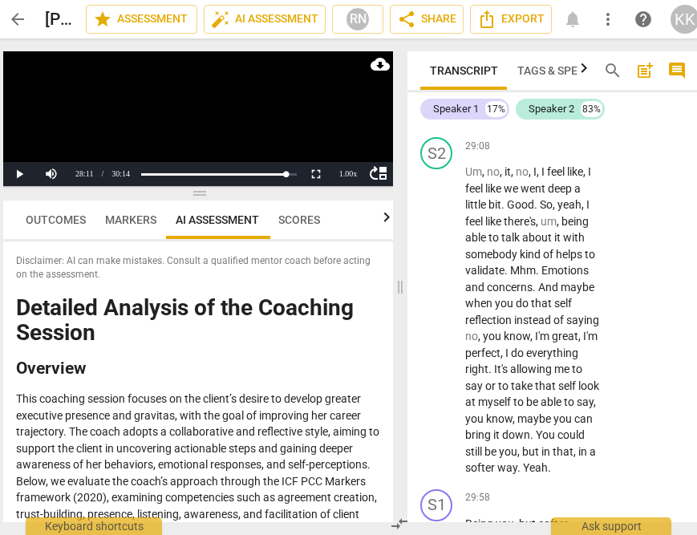
click at [573, 24] on span "so" at bounding box center [578, 17] width 12 height 13
click at [440, 28] on span "play_arrow" at bounding box center [436, 18] width 19 height 19
click at [22, 173] on button "Pause" at bounding box center [19, 174] width 32 height 24
click at [297, 220] on span "Scores" at bounding box center [299, 219] width 42 height 13
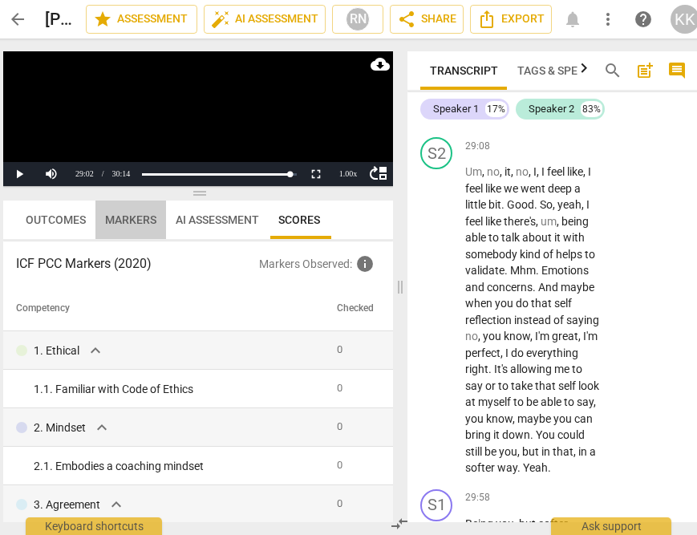
click at [150, 219] on span "Markers" at bounding box center [130, 219] width 51 height 13
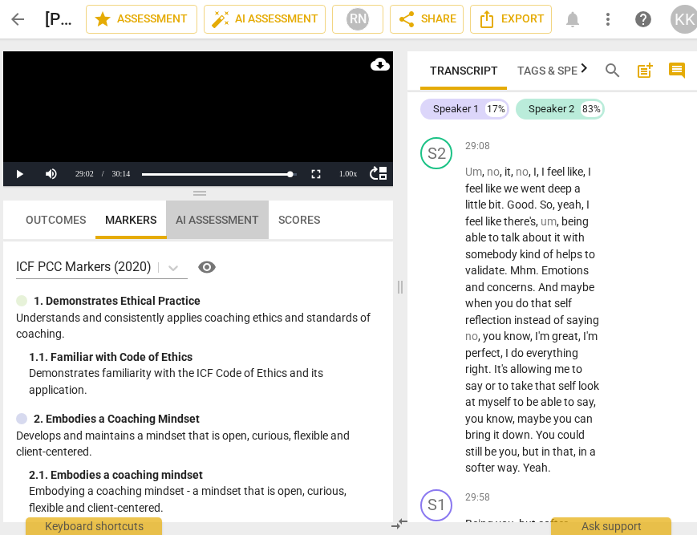
click at [200, 220] on span "AI Assessment" at bounding box center [217, 219] width 83 height 13
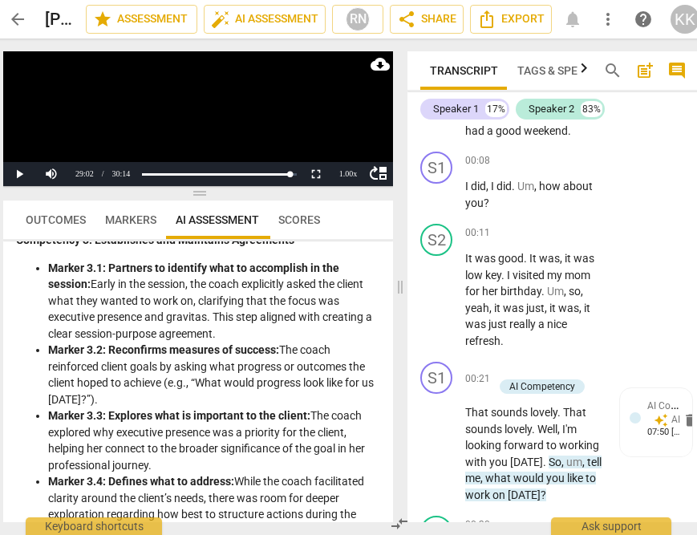
scroll to position [155, 0]
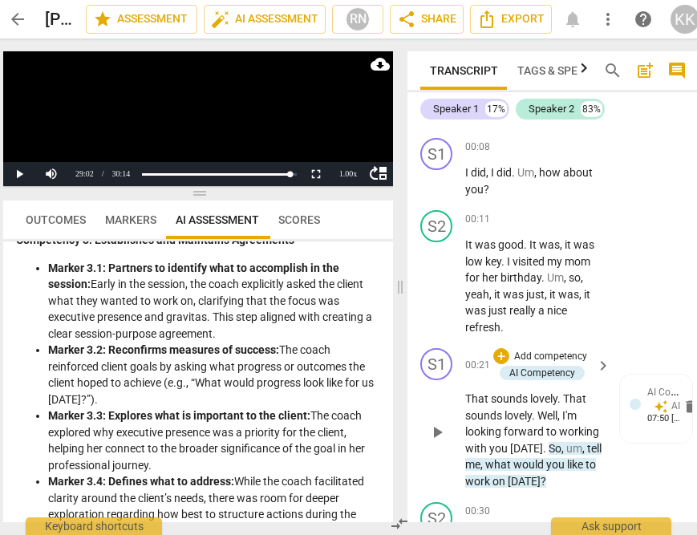
click at [430, 433] on span "play_arrow" at bounding box center [436, 432] width 19 height 19
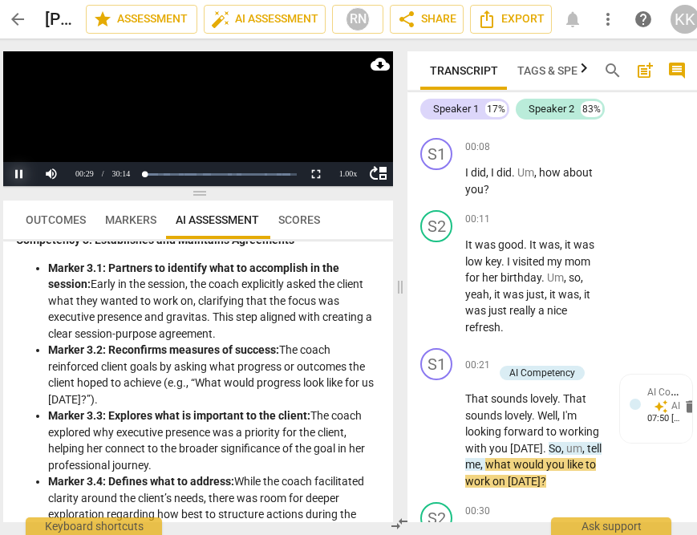
click at [16, 175] on button "Pause" at bounding box center [19, 174] width 32 height 24
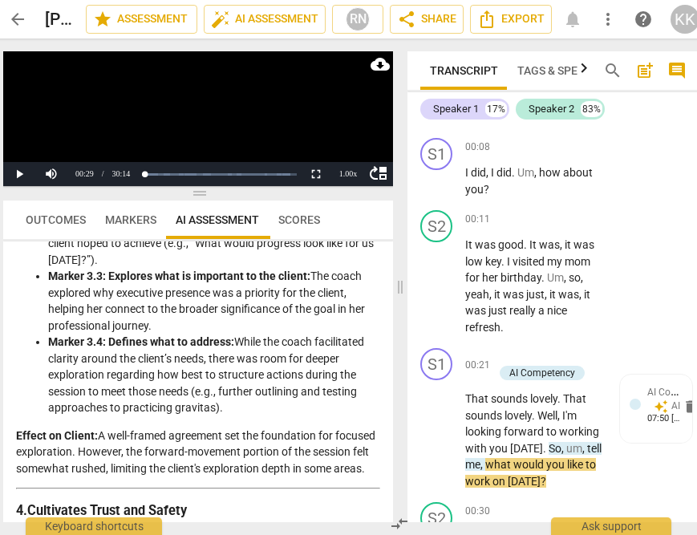
scroll to position [1085, 0]
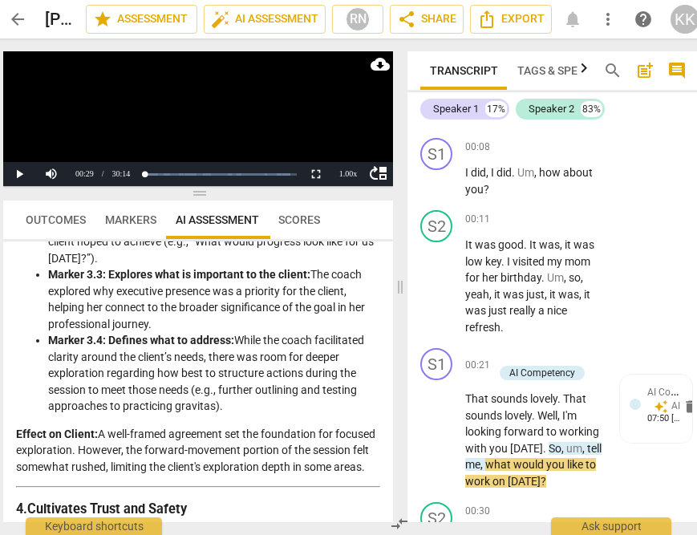
drag, startPoint x: 224, startPoint y: 425, endPoint x: 235, endPoint y: 361, distance: 65.1
click at [235, 361] on li "Marker 3.4: Defines what to address: While the coach facilitated clarity around…" at bounding box center [214, 373] width 332 height 83
copy li "While the coach facilitated clarity around the client’s needs, there was room f…"
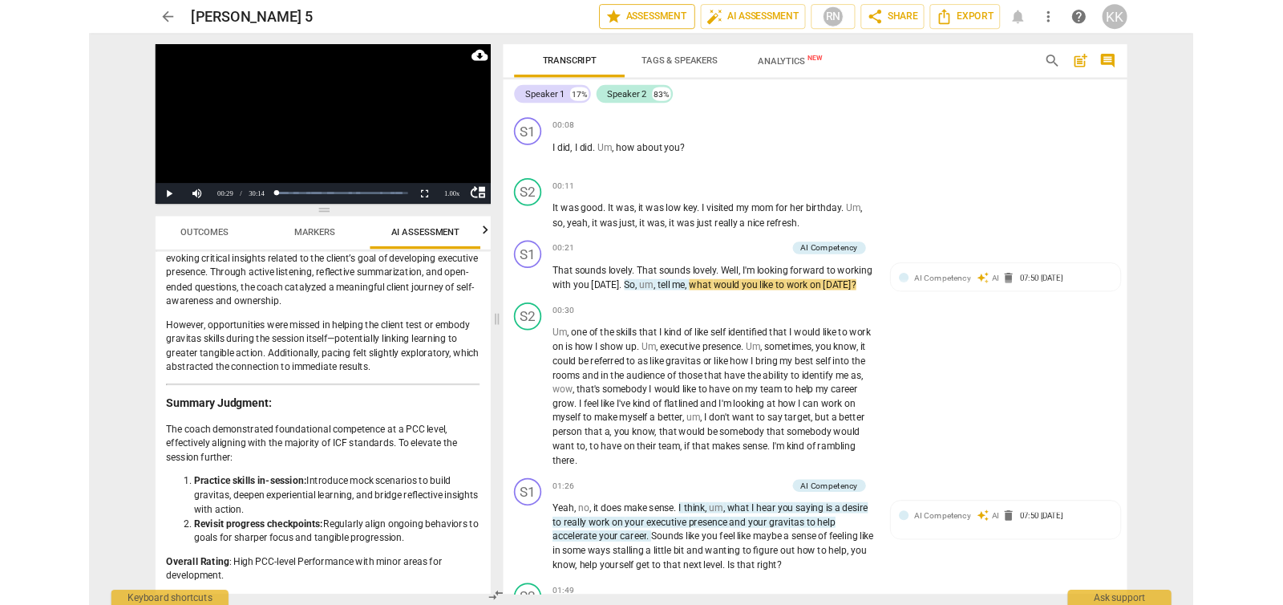
scroll to position [0, 21]
